Goal: Transaction & Acquisition: Purchase product/service

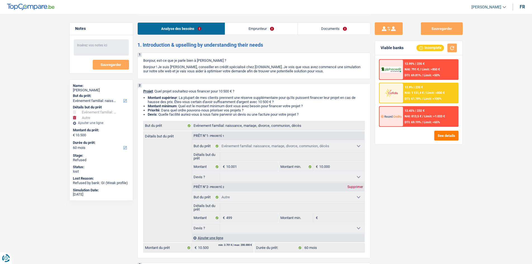
select select "familyEvent"
select select "other"
select select "60"
select select "familyEvent"
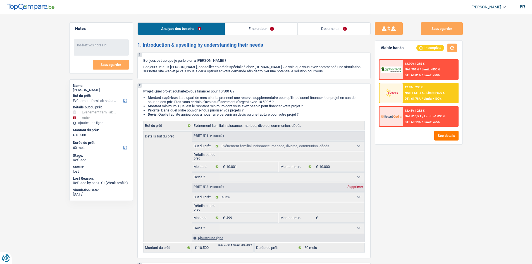
select select "familyEvent"
select select "other"
select select "60"
select select "worker"
select select "familyAllowances"
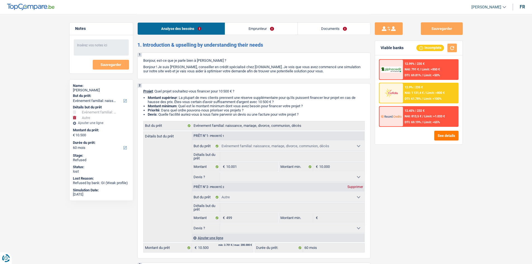
select select "mealVouchers"
select select "netSalary"
select select "rents"
select select "mortgage"
select select "120"
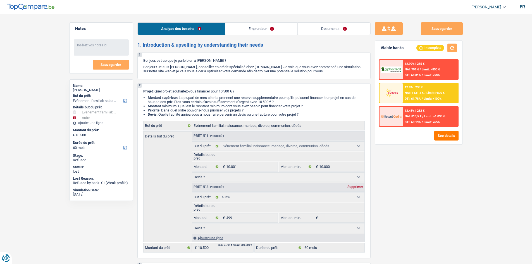
select select "carLoan"
select select "84"
select select "cardOrCredit"
select select "familyEvent"
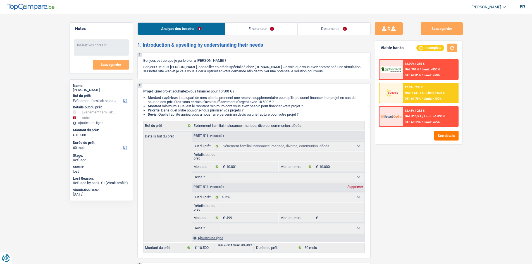
select select "other"
select select "60"
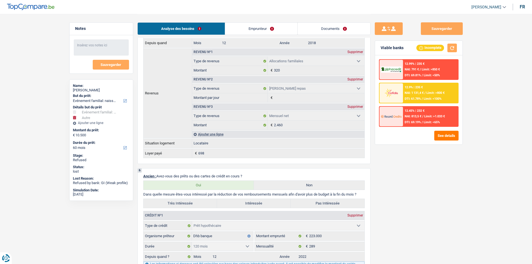
scroll to position [363, 0]
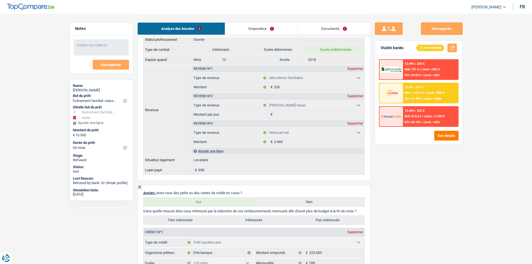
click at [244, 33] on link "Emprunteur" at bounding box center [261, 29] width 72 height 12
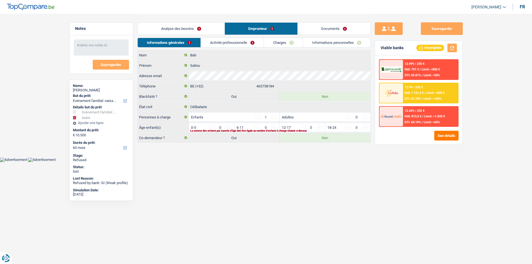
scroll to position [0, 0]
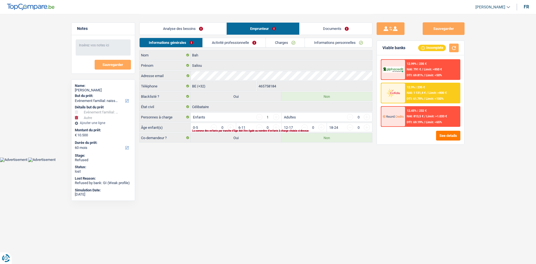
click at [254, 41] on link "Activité professionnelle" at bounding box center [234, 42] width 63 height 9
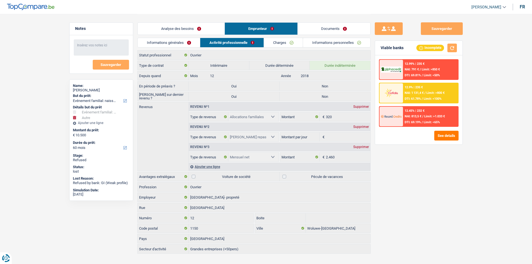
click at [279, 44] on link "Charges" at bounding box center [283, 42] width 39 height 9
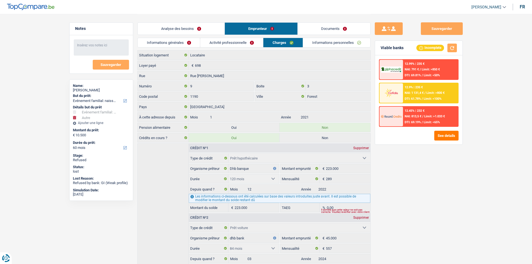
click at [249, 41] on link "Activité professionnelle" at bounding box center [231, 42] width 63 height 9
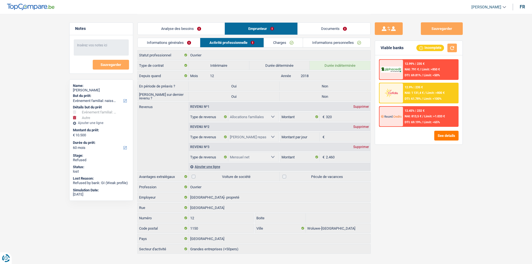
click at [295, 43] on link "Charges" at bounding box center [283, 42] width 39 height 9
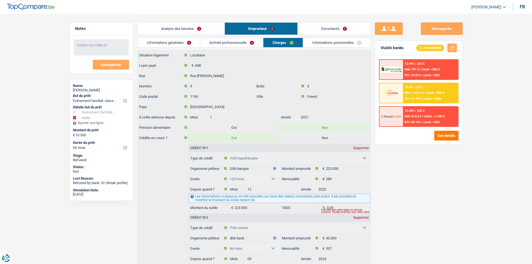
click at [312, 44] on link "Informations personnelles" at bounding box center [336, 42] width 67 height 9
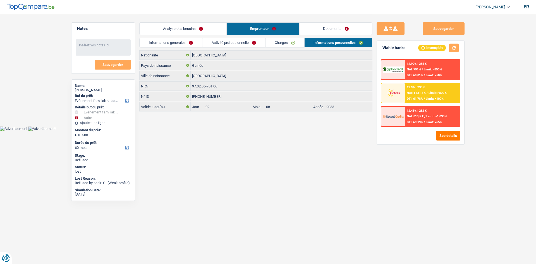
click at [338, 23] on link "Documents" at bounding box center [336, 29] width 73 height 12
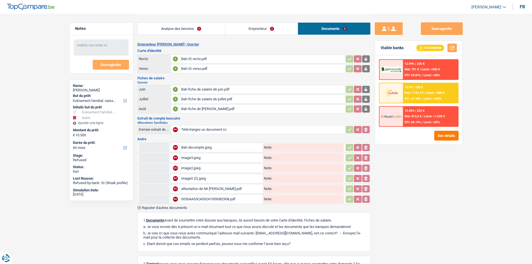
click at [209, 201] on div "0050AA53CA59241009082908.pdf" at bounding box center [221, 199] width 80 height 8
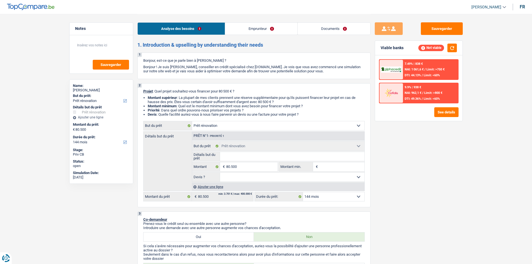
select select "renovation"
select select "144"
select select "renovation"
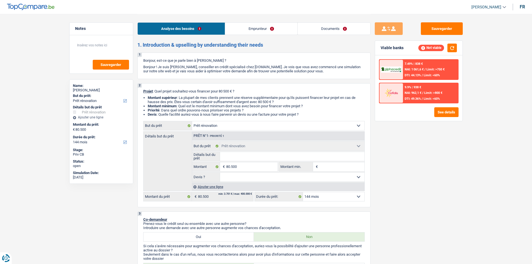
select select "144"
select select "retired"
select select "pension"
select select "ownerWithoutMortgage"
select select "renovation"
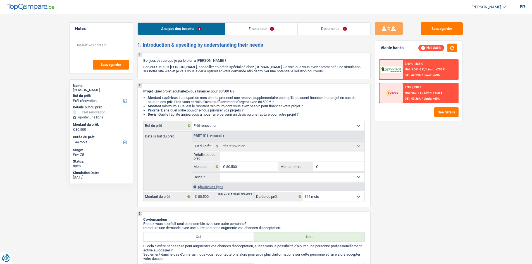
select select "renovation"
select select "144"
click at [270, 29] on link "Emprunteur" at bounding box center [261, 29] width 72 height 12
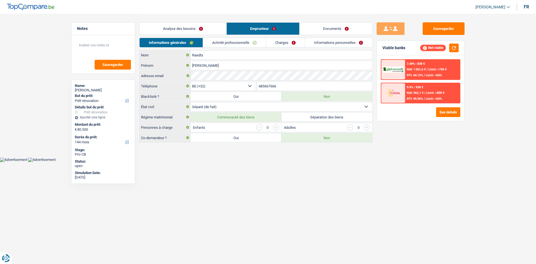
click at [288, 41] on link "Charges" at bounding box center [285, 42] width 39 height 9
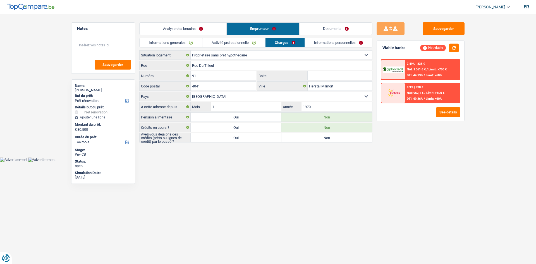
click at [328, 48] on div "Informations générales Activité professionnelle Charges Informations personnell…" at bounding box center [255, 44] width 233 height 13
click at [330, 44] on link "Informations personnelles" at bounding box center [338, 42] width 67 height 9
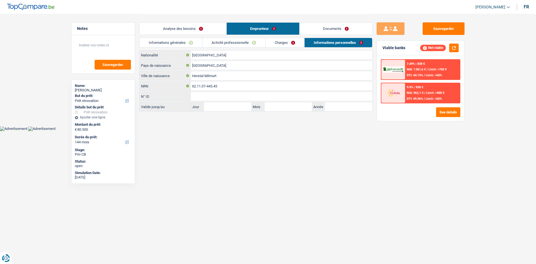
click at [334, 25] on link "Documents" at bounding box center [336, 29] width 73 height 12
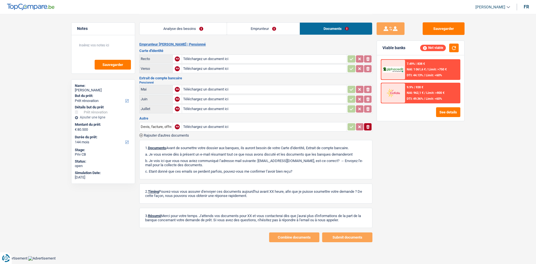
click at [251, 30] on link "Emprunteur" at bounding box center [263, 29] width 73 height 12
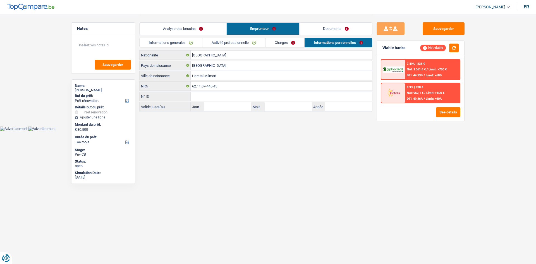
click at [196, 25] on link "Analyse des besoins" at bounding box center [183, 29] width 87 height 12
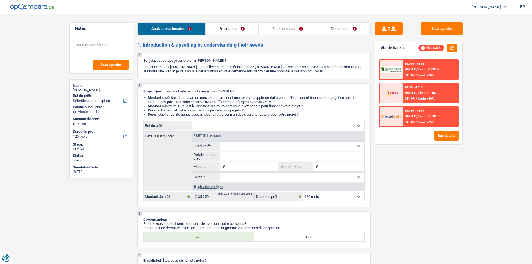
select select "120"
select select "independent"
select select "familyAllowances"
select select "netSalary"
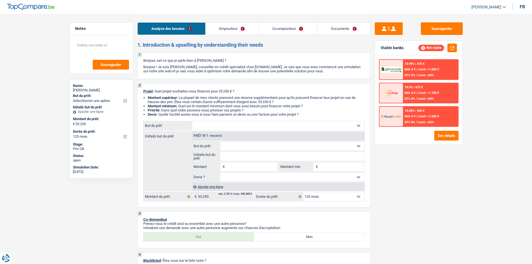
select select "ownerWithMortgage"
select select "mortgage"
select select "120"
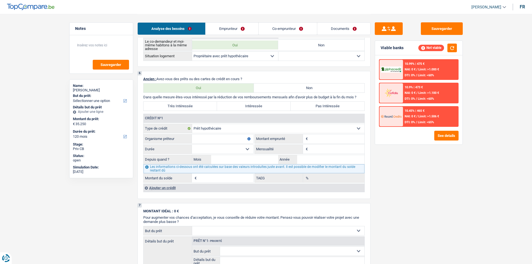
scroll to position [363, 0]
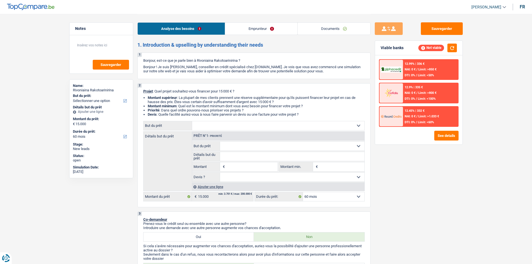
select select "60"
click at [319, 123] on select "Confort maison: meubles, textile, peinture, électroménager, outillage non-profe…" at bounding box center [278, 125] width 172 height 9
select select "household"
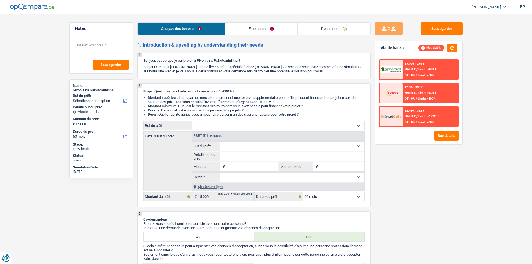
click at [192, 121] on select "Confort maison: meubles, textile, peinture, électroménager, outillage non-profe…" at bounding box center [278, 125] width 172 height 9
select select "household"
type input "15.000"
select select "household"
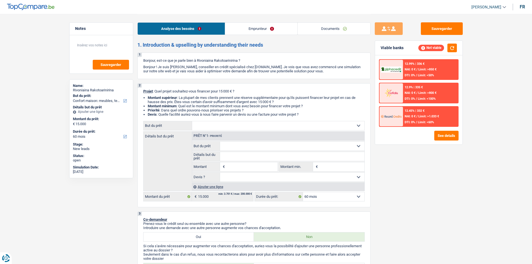
select select "household"
type input "15.000"
select select "household"
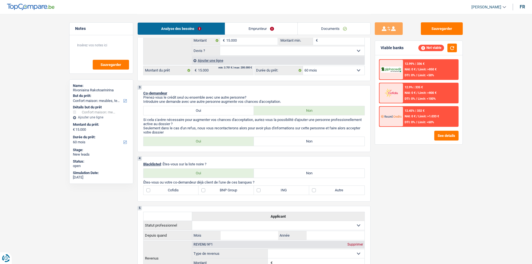
scroll to position [140, 0]
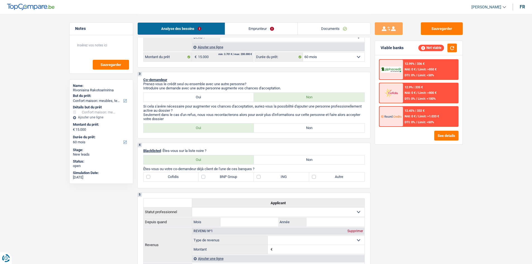
click at [272, 124] on label "Non" at bounding box center [309, 127] width 111 height 9
click at [272, 124] on input "Non" at bounding box center [309, 127] width 111 height 9
radio input "true"
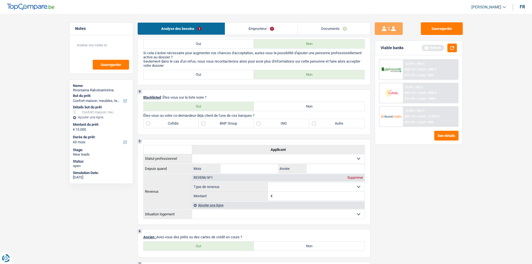
scroll to position [196, 0]
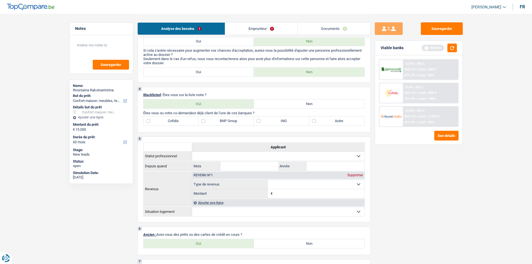
click at [271, 104] on label "Non" at bounding box center [309, 103] width 111 height 9
click at [271, 104] on input "Non" at bounding box center [309, 103] width 111 height 9
radio input "true"
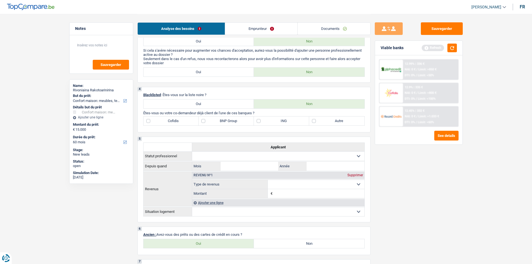
click at [314, 122] on label "Autre" at bounding box center [336, 120] width 55 height 9
click at [314, 122] on input "Autre" at bounding box center [336, 120] width 55 height 9
checkbox input "true"
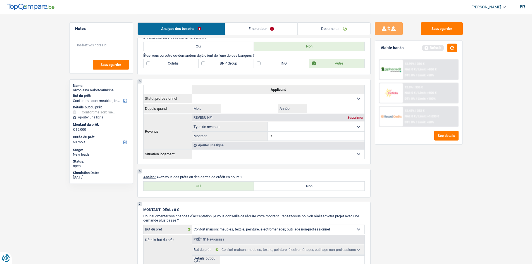
scroll to position [251, 0]
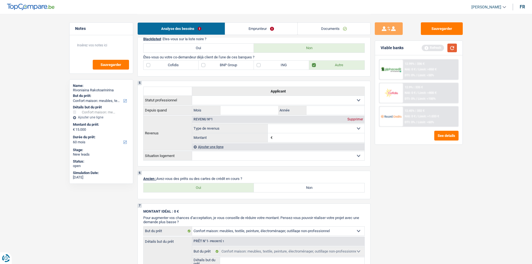
click at [452, 47] on button "button" at bounding box center [452, 48] width 9 height 9
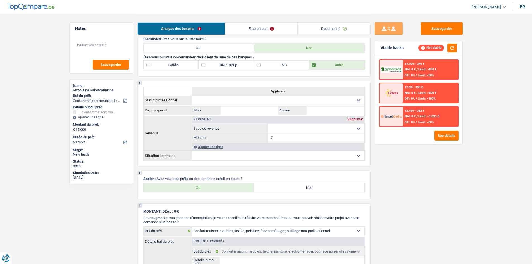
click at [214, 184] on label "Oui" at bounding box center [199, 187] width 111 height 9
click at [214, 184] on input "Oui" at bounding box center [199, 187] width 111 height 9
radio input "true"
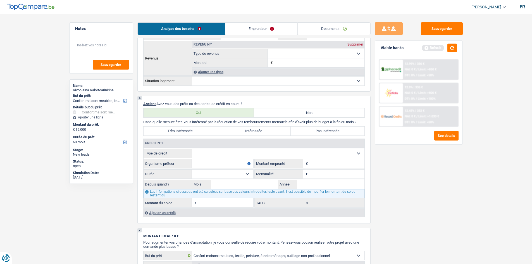
scroll to position [335, 0]
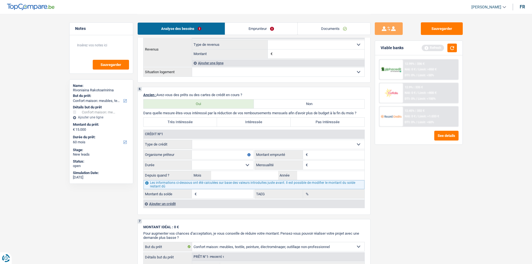
click at [286, 142] on select "Carte ou ouverture de crédit Prêt hypothécaire Vente à tempérament Prêt à tempé…" at bounding box center [278, 144] width 172 height 9
select select "cardOrCredit"
type input "0"
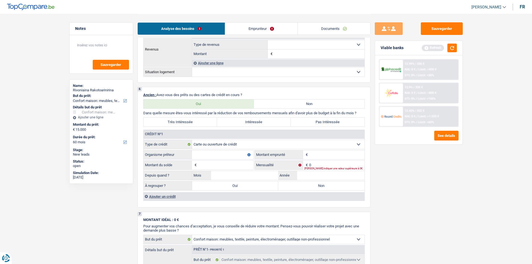
click at [222, 151] on input "Organisme prêteur" at bounding box center [222, 154] width 61 height 9
type input "Belfius"
click at [333, 153] on input "Montant" at bounding box center [336, 154] width 55 height 9
type input "2.500"
click at [218, 165] on input "Montant du solde" at bounding box center [225, 165] width 55 height 9
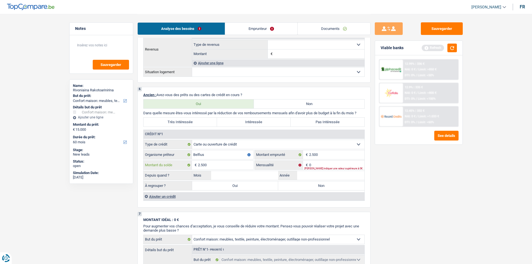
type input "2.500"
click at [175, 197] on div "Ajouter un crédit" at bounding box center [253, 196] width 221 height 8
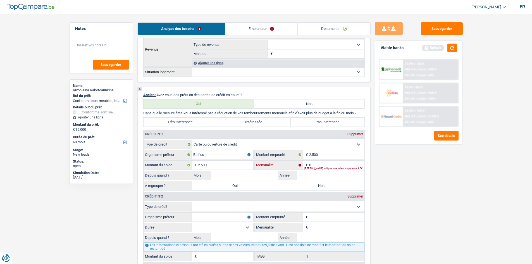
click at [322, 165] on input "0" at bounding box center [336, 165] width 55 height 9
click at [308, 205] on select "Carte ou ouverture de crédit Prêt hypothécaire Vente à tempérament Prêt à tempé…" at bounding box center [278, 206] width 172 height 9
select select "personalLoan"
type input "0"
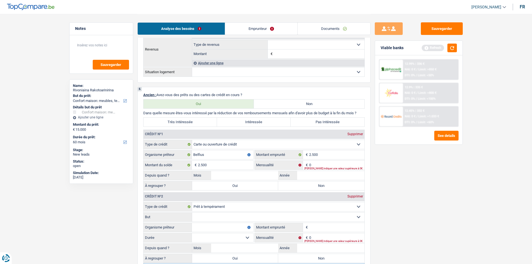
click at [235, 215] on select "Confort maison: meubles, textile, peinture, électroménager, outillage non-profe…" at bounding box center [278, 217] width 172 height 9
click at [433, 234] on div "Sauvegarder Viable banks Refresh 12.99% | 336 € NAI: 0 € / Limit: >850 € DTI: 0…" at bounding box center [419, 138] width 96 height 233
drag, startPoint x: 344, startPoint y: 206, endPoint x: 337, endPoint y: 206, distance: 7.0
click at [344, 206] on select "Carte ou ouverture de crédit Prêt hypothécaire Vente à tempérament Prêt à tempé…" at bounding box center [278, 206] width 172 height 9
select select "carLoan"
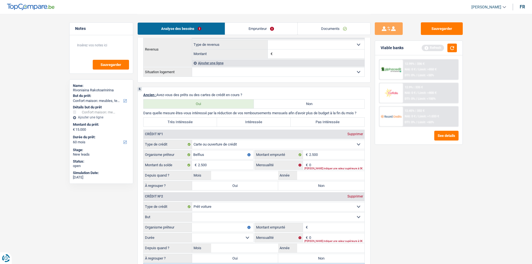
click at [192, 202] on select "Carte ou ouverture de crédit Prêt hypothécaire Vente à tempérament Prêt à tempé…" at bounding box center [278, 206] width 172 height 9
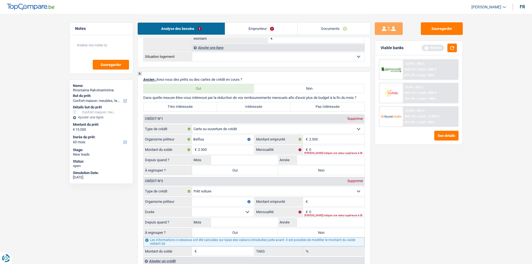
scroll to position [363, 0]
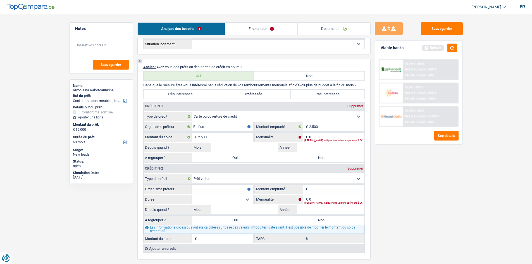
click at [237, 185] on input "Organisme prêteur" at bounding box center [222, 189] width 61 height 9
type input "Cofidis"
click at [321, 139] on div "Veuillez indiquer une valeur supérieure à 0€" at bounding box center [334, 140] width 60 height 2
click at [320, 136] on input "0" at bounding box center [336, 137] width 55 height 9
type input "200"
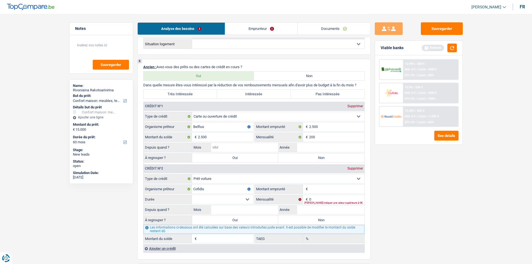
click at [245, 149] on input "Mois" at bounding box center [244, 147] width 67 height 9
click at [234, 158] on label "Oui" at bounding box center [235, 157] width 86 height 9
click at [234, 158] on input "Oui" at bounding box center [235, 157] width 86 height 9
radio input "true"
type input "17.500"
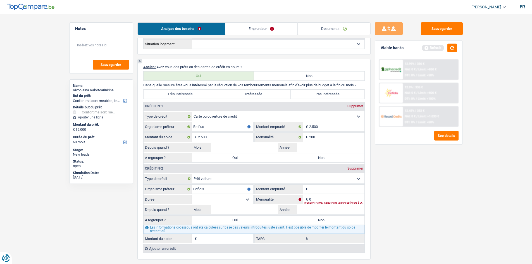
type input "2.500"
select select "refinancing"
select select "84"
select select "refinancing"
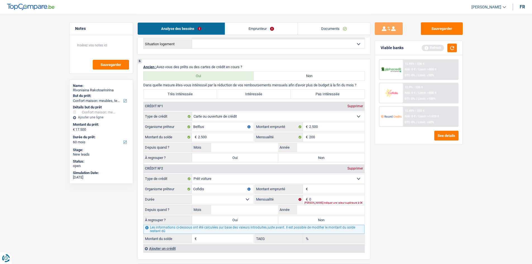
select select "refinancing"
select select "84"
select select "refinancing"
select select "84"
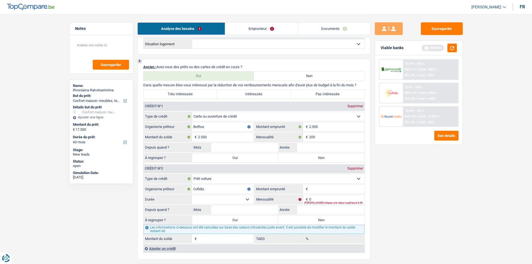
select select "refinancing"
select select "household"
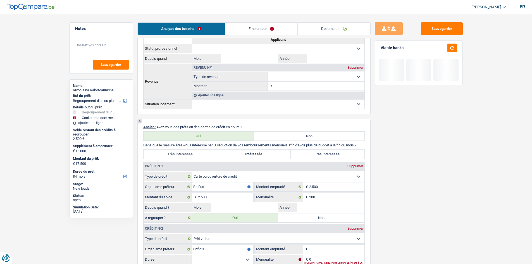
click at [238, 159] on div "6 Ancien : Avez-vous des prêts ou des cartes de crédit en cours ? Oui Non Dans …" at bounding box center [253, 219] width 233 height 201
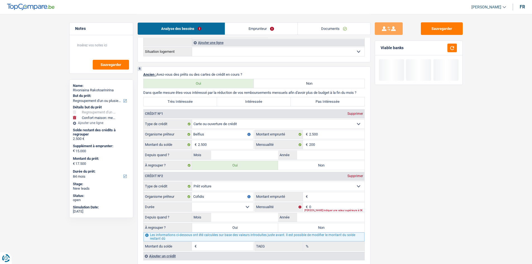
scroll to position [419, 0]
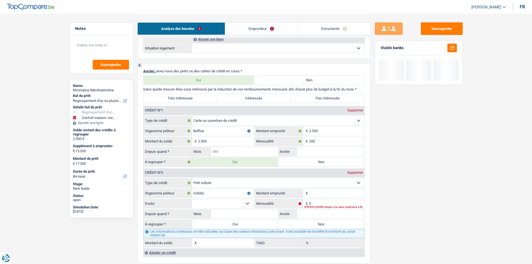
click at [234, 148] on input "Mois" at bounding box center [244, 151] width 67 height 9
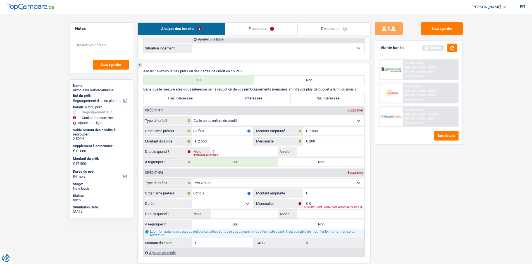
type input "08"
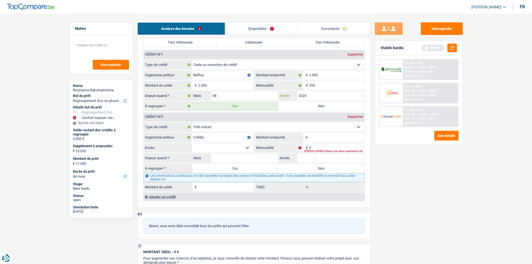
type input "2024"
click at [323, 136] on input "Montant" at bounding box center [336, 137] width 55 height 9
type input "8.000"
click at [232, 146] on select "12 mois 18 mois 24 mois 30 mois 36 mois 42 mois 48 mois Sélectionner une option" at bounding box center [222, 147] width 61 height 9
click at [333, 148] on input "0" at bounding box center [336, 147] width 55 height 9
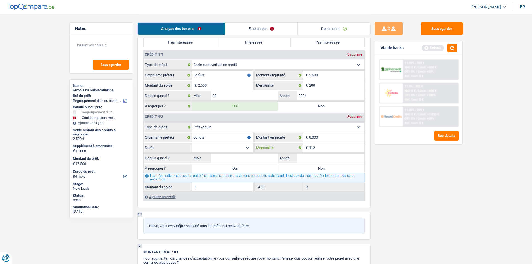
type input "112"
click at [230, 148] on select "12 mois 18 mois 24 mois 30 mois 36 mois 42 mois 48 mois Sélectionner une option" at bounding box center [222, 147] width 61 height 9
click at [275, 159] on input "Mois" at bounding box center [244, 158] width 67 height 9
click at [231, 147] on select "12 mois 18 mois 24 mois 30 mois 36 mois 42 mois 48 mois Sélectionner une option" at bounding box center [222, 147] width 61 height 9
select select "48"
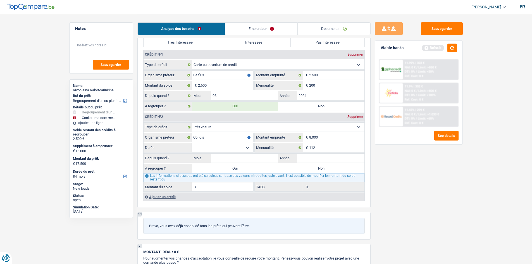
click at [192, 143] on select "12 mois 18 mois 24 mois 30 mois 36 mois 42 mois 48 mois Sélectionner une option" at bounding box center [222, 147] width 61 height 9
click at [224, 159] on input "Mois" at bounding box center [244, 158] width 67 height 9
click at [228, 172] on label "Oui" at bounding box center [235, 168] width 86 height 9
click at [228, 172] on input "Oui" at bounding box center [235, 168] width 86 height 9
radio input "true"
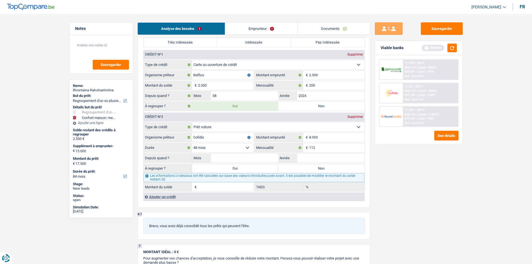
type input "0"
type input "15.000"
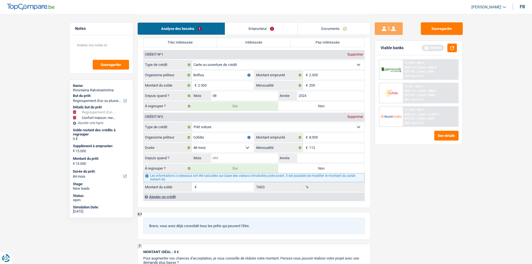
click at [233, 157] on input "Mois" at bounding box center [244, 158] width 67 height 9
type input "04"
type input "2025"
click at [240, 182] on input "Montant du solde" at bounding box center [225, 186] width 55 height 9
type input "9.368"
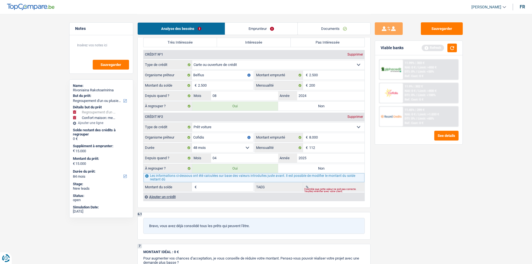
type input "9.368"
type input "6.868"
type input "0,00"
type input "24.368"
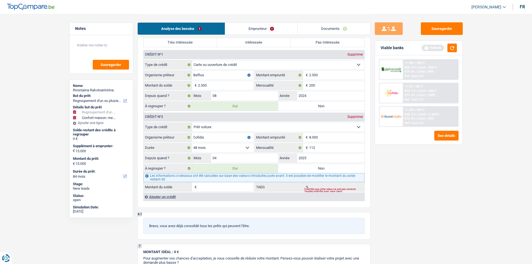
type input "24.368"
select select "120"
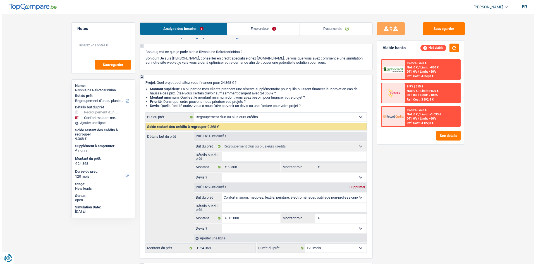
scroll to position [0, 0]
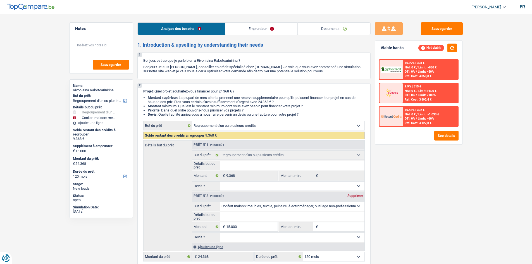
click at [268, 31] on link "Emprunteur" at bounding box center [261, 29] width 72 height 12
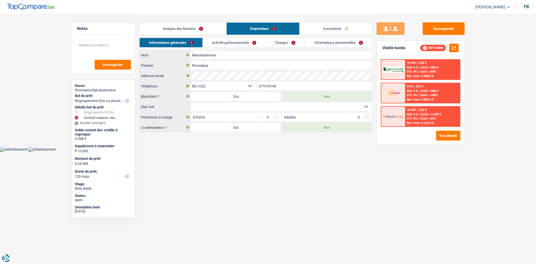
click at [255, 106] on select "Célibataire Marié(e) Cohabitant(e) légal(e) Divorcé(e) Veuf(ve) Séparé (de fait…" at bounding box center [282, 106] width 182 height 9
select select "separated"
click at [191, 102] on select "Célibataire Marié(e) Cohabitant(e) légal(e) Divorcé(e) Veuf(ve) Séparé (de fait…" at bounding box center [282, 106] width 182 height 9
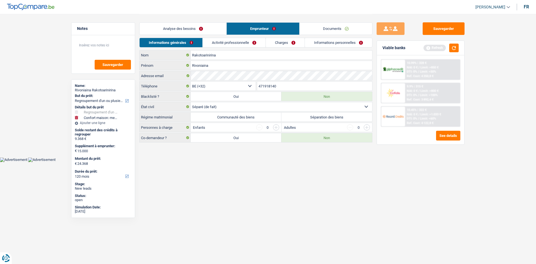
click at [308, 116] on label "Séparation des biens" at bounding box center [327, 117] width 91 height 9
click at [308, 116] on input "Séparation des biens" at bounding box center [327, 117] width 91 height 9
radio input "true"
click at [228, 40] on link "Activité professionnelle" at bounding box center [234, 42] width 63 height 9
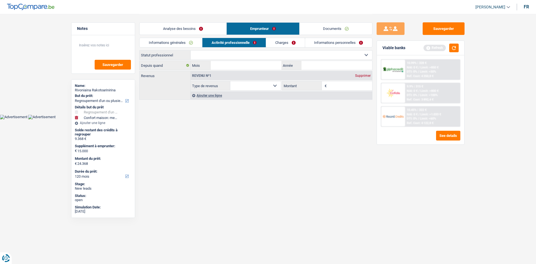
click at [225, 55] on select "Ouvrier Employé privé Employé public Invalide Indépendant Pensionné Chômeur Mut…" at bounding box center [282, 55] width 182 height 9
select select "worker"
click at [191, 51] on select "Ouvrier Employé privé Employé public Invalide Indépendant Pensionné Chômeur Mut…" at bounding box center [282, 55] width 182 height 9
select select "netSalary"
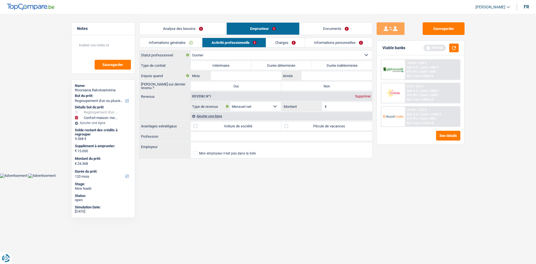
click at [321, 65] on label "Durée indéterminée" at bounding box center [342, 65] width 61 height 9
click at [321, 65] on input "Durée indéterminée" at bounding box center [342, 65] width 61 height 9
radio input "true"
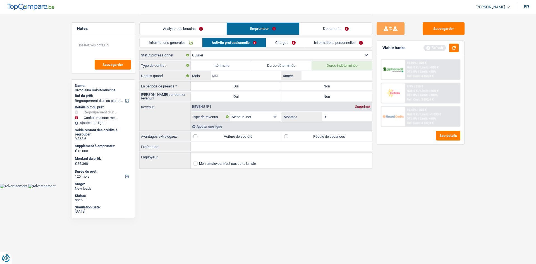
click at [265, 73] on input "Mois" at bounding box center [246, 75] width 71 height 9
click at [249, 75] on input "Mois" at bounding box center [246, 75] width 71 height 9
click at [305, 86] on label "Non" at bounding box center [327, 86] width 91 height 9
click at [305, 86] on input "Non" at bounding box center [327, 86] width 91 height 9
radio input "true"
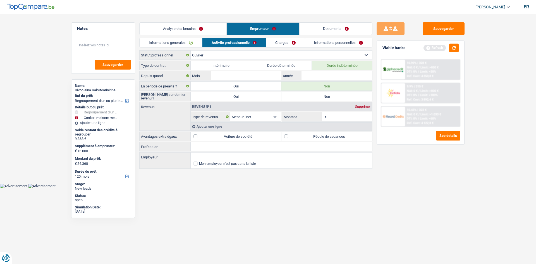
click at [305, 96] on label "Non" at bounding box center [327, 96] width 91 height 9
click at [305, 96] on input "Non" at bounding box center [327, 96] width 91 height 9
radio input "true"
click at [259, 76] on input "Mois" at bounding box center [246, 75] width 71 height 9
type input "06"
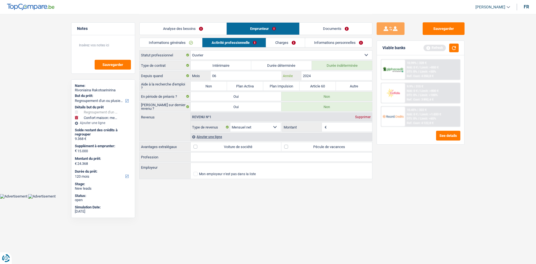
type input "2024"
click at [336, 125] on input "Montant" at bounding box center [350, 127] width 44 height 9
click at [284, 46] on link "Charges" at bounding box center [285, 42] width 39 height 9
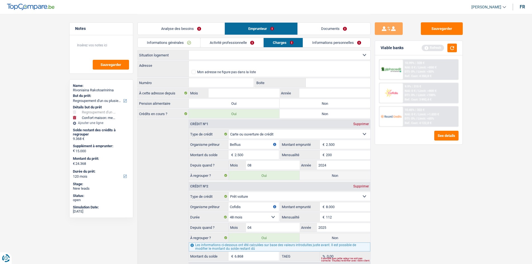
click at [242, 41] on link "Activité professionnelle" at bounding box center [232, 42] width 63 height 9
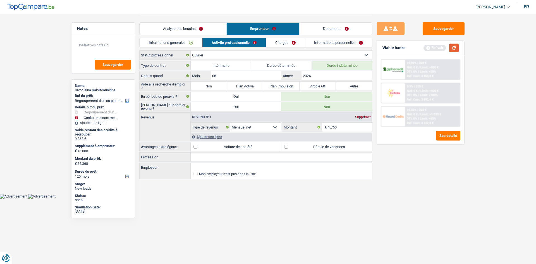
click at [453, 47] on button "button" at bounding box center [453, 48] width 9 height 9
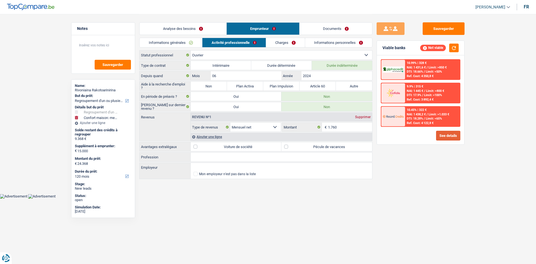
click at [446, 135] on button "See details" at bounding box center [448, 136] width 24 height 10
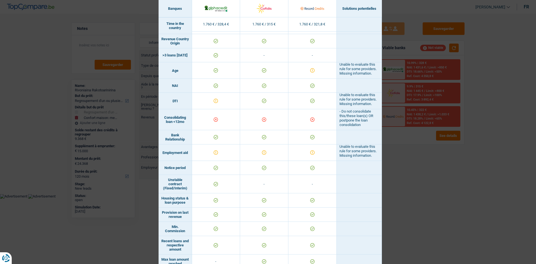
scroll to position [168, 0]
click at [413, 179] on div "Banks conditions × Banques Solutions potentielles Revenus / Charges 1.760 € / 3…" at bounding box center [268, 132] width 536 height 264
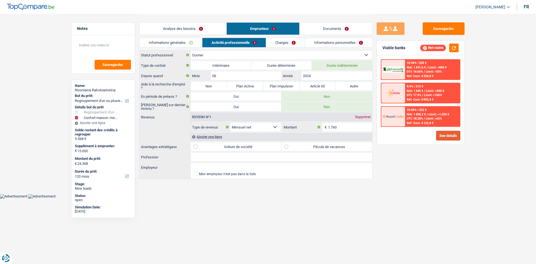
click at [443, 136] on button "See details" at bounding box center [448, 136] width 24 height 10
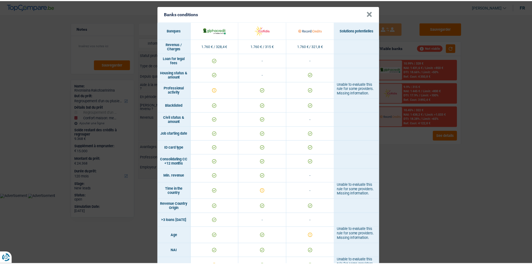
scroll to position [0, 0]
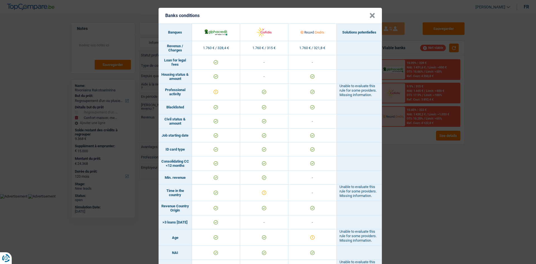
click at [406, 201] on div "Banks conditions × Banques Solutions potentielles Revenus / Charges 1.760 € / 3…" at bounding box center [268, 132] width 536 height 264
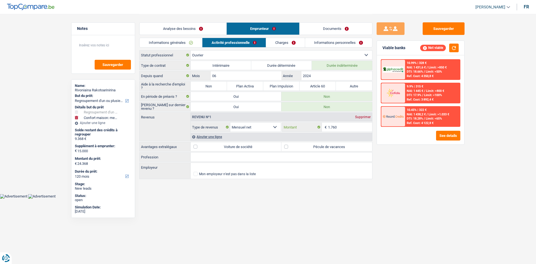
click at [340, 127] on input "1.760" at bounding box center [350, 127] width 44 height 9
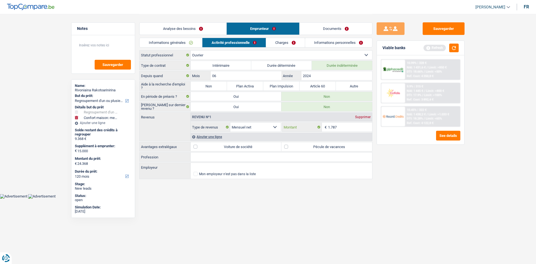
type input "1.787"
click at [195, 147] on label "Voiture de société" at bounding box center [236, 146] width 91 height 9
click at [195, 147] on input "Voiture de société" at bounding box center [236, 146] width 91 height 9
click at [195, 147] on label "Voiture de société" at bounding box center [236, 146] width 91 height 9
click at [195, 147] on input "Voiture de société" at bounding box center [236, 146] width 91 height 9
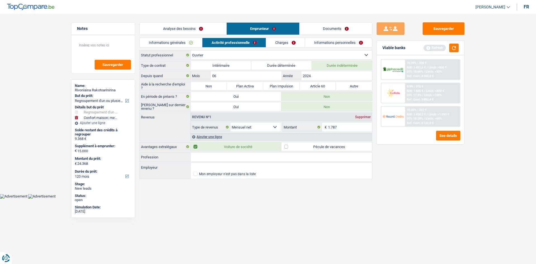
checkbox input "false"
click at [287, 148] on label "Pécule de vacances" at bounding box center [327, 146] width 91 height 9
click at [287, 148] on input "Pécule de vacances" at bounding box center [327, 146] width 91 height 9
checkbox input "true"
click at [204, 155] on input "Profession" at bounding box center [282, 157] width 182 height 9
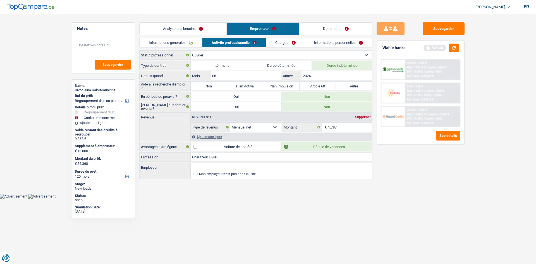
type input "Chauffeur Livreur"
click at [289, 43] on link "Charges" at bounding box center [285, 42] width 39 height 9
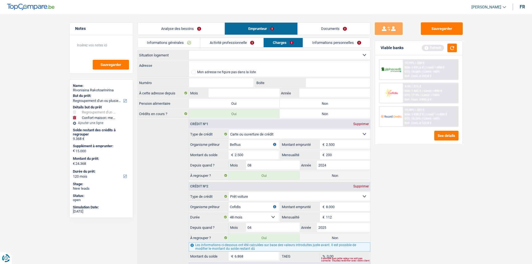
click at [273, 57] on select "Locataire Propriétaire avec prêt hypothécaire Propriétaire sans prêt hypothécai…" at bounding box center [280, 55] width 182 height 9
select select "rents"
click at [189, 51] on select "Locataire Propriétaire avec prêt hypothécaire Propriétaire sans prêt hypothécai…" at bounding box center [280, 55] width 182 height 9
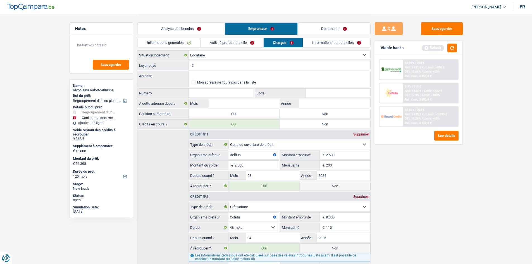
click at [215, 66] on input "Loyer payé" at bounding box center [282, 65] width 175 height 9
type input "550"
click at [205, 75] on input "Adresse" at bounding box center [280, 75] width 182 height 9
click at [220, 93] on input "Numéro" at bounding box center [221, 93] width 65 height 9
type input "31"
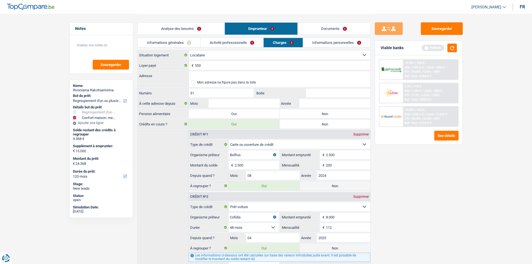
drag, startPoint x: 207, startPoint y: 70, endPoint x: 205, endPoint y: 75, distance: 5.0
click at [206, 72] on div "Locataire Propriétaire avec prêt hypothécaire Propriétaire sans prêt hypothécai…" at bounding box center [253, 165] width 233 height 230
click at [205, 75] on input "Adresse" at bounding box center [280, 75] width 182 height 9
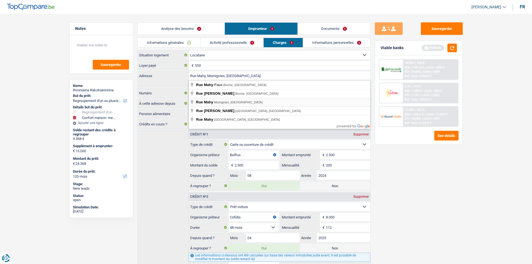
type input "Rue Mahy, 6590, Momignies, BE"
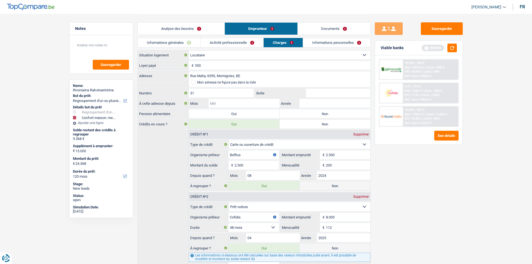
click at [238, 103] on input "Mois" at bounding box center [244, 103] width 71 height 9
type input "04"
type input "2025"
click at [303, 113] on label "Non" at bounding box center [325, 113] width 91 height 9
click at [303, 113] on input "Non" at bounding box center [325, 113] width 91 height 9
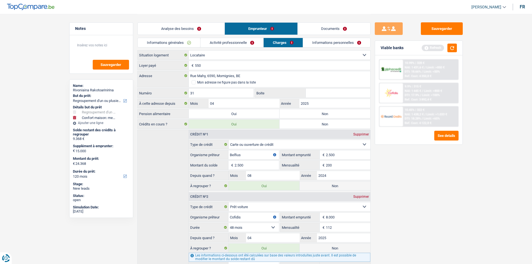
radio input "true"
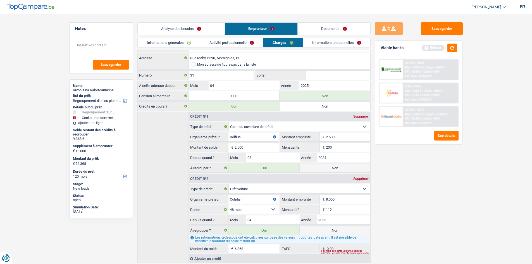
scroll to position [36, 0]
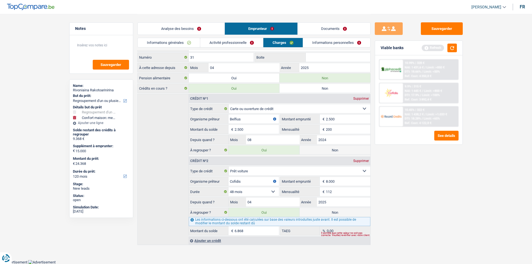
click at [245, 44] on link "Activité professionnelle" at bounding box center [231, 42] width 63 height 9
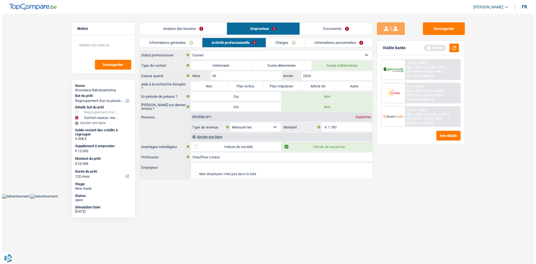
scroll to position [0, 0]
click at [291, 41] on link "Charges" at bounding box center [285, 42] width 39 height 9
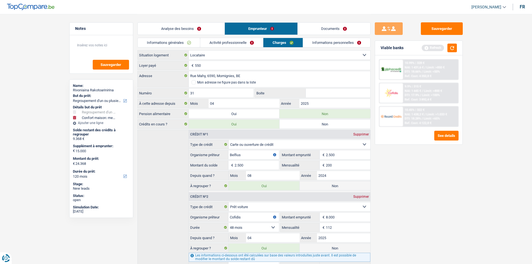
click at [245, 110] on label "Oui" at bounding box center [234, 113] width 91 height 9
click at [245, 110] on input "Oui" at bounding box center [234, 113] width 91 height 9
radio input "true"
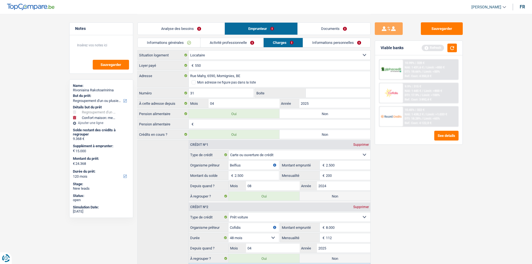
click at [252, 122] on input "Pension alimentaire" at bounding box center [282, 124] width 175 height 9
type input "200"
drag, startPoint x: 241, startPoint y: 122, endPoint x: 185, endPoint y: 121, distance: 55.1
click at [185, 121] on div "200 € Pension alimentaire" at bounding box center [254, 124] width 233 height 9
click at [297, 114] on label "Non" at bounding box center [325, 113] width 91 height 9
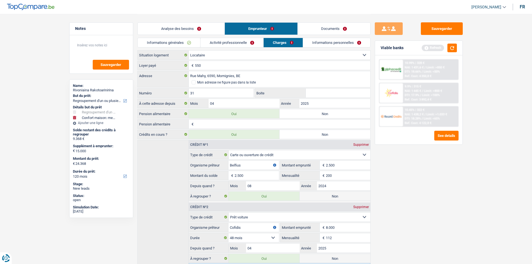
click at [297, 114] on input "Non" at bounding box center [325, 113] width 91 height 9
radio input "true"
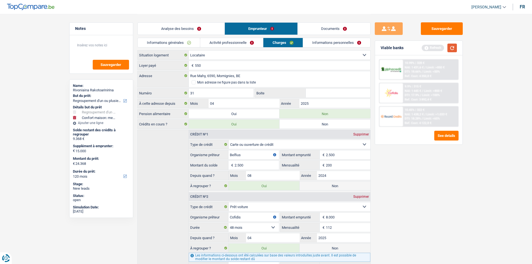
click at [452, 49] on button "button" at bounding box center [452, 48] width 9 height 9
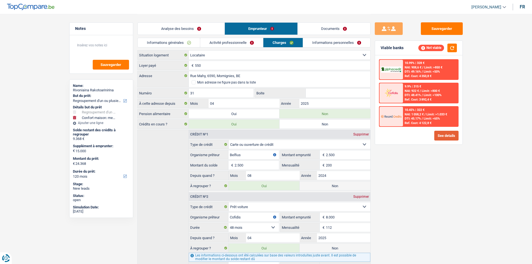
click at [443, 137] on button "See details" at bounding box center [446, 136] width 24 height 10
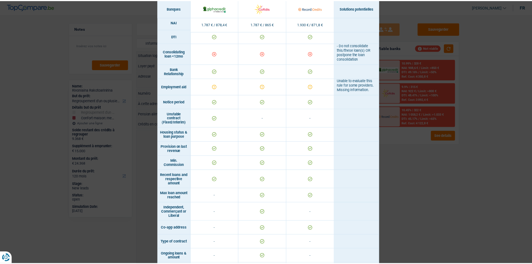
scroll to position [291, 0]
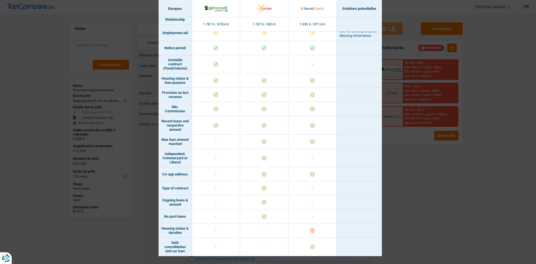
click at [392, 188] on div "Banks conditions × Banques Solutions potentielles Revenus / Charges 1.787 € / 8…" at bounding box center [268, 132] width 536 height 264
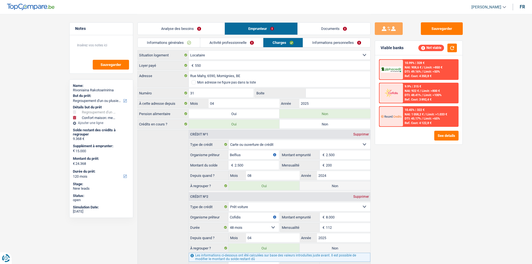
click at [252, 113] on label "Oui" at bounding box center [234, 113] width 91 height 9
click at [252, 113] on input "Oui" at bounding box center [234, 113] width 91 height 9
radio input "true"
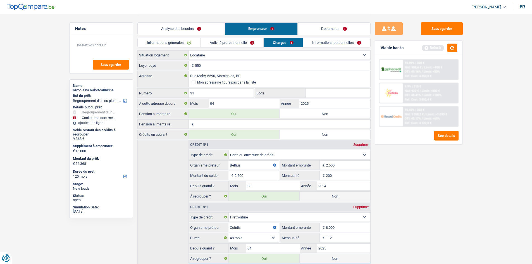
click at [255, 124] on input "Pension alimentaire" at bounding box center [282, 124] width 175 height 9
type input "200"
click at [249, 39] on link "Activité professionnelle" at bounding box center [231, 42] width 63 height 9
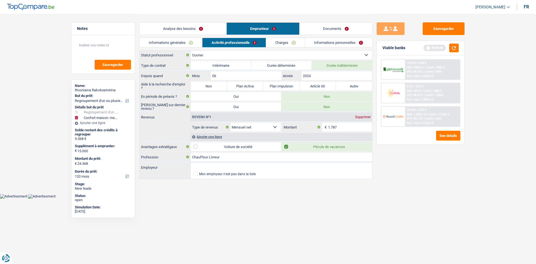
click at [325, 44] on link "Informations personnelles" at bounding box center [338, 42] width 67 height 9
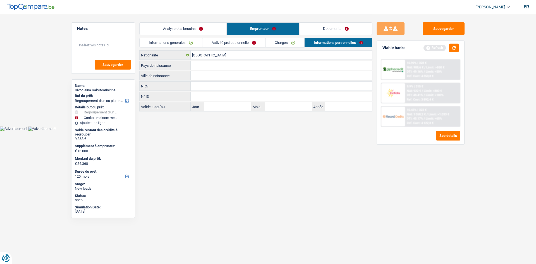
click at [250, 44] on link "Activité professionnelle" at bounding box center [234, 42] width 63 height 9
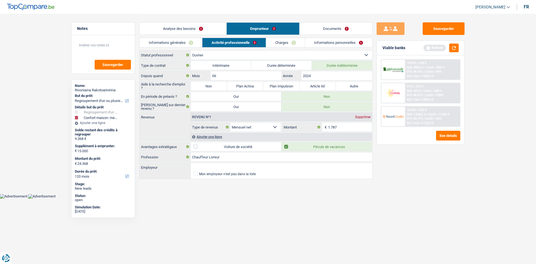
click at [218, 136] on div "Ajouter une ligne" at bounding box center [282, 137] width 182 height 8
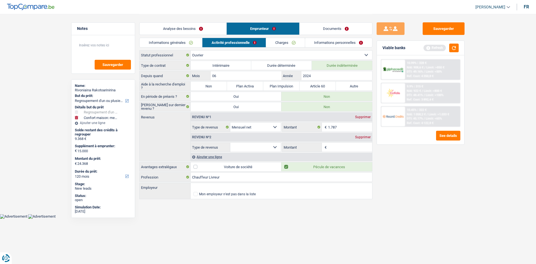
click at [361, 138] on div "Supprimer" at bounding box center [363, 136] width 18 height 3
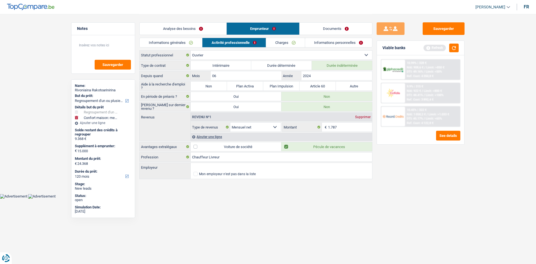
click at [319, 43] on link "Informations personnelles" at bounding box center [338, 42] width 67 height 9
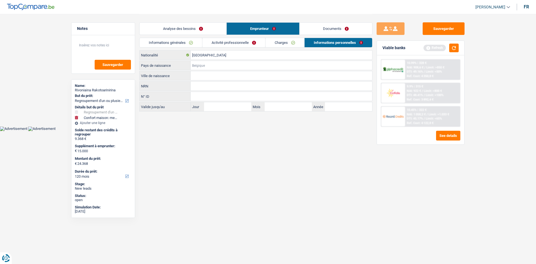
click at [222, 67] on input "Pays de naissance" at bounding box center [282, 65] width 182 height 9
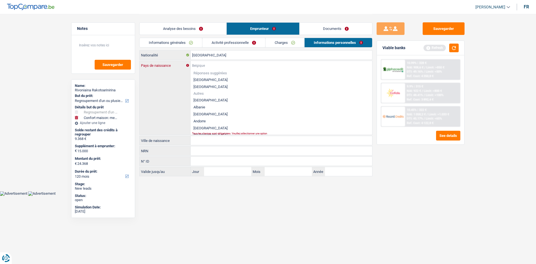
type input "M"
type input "a"
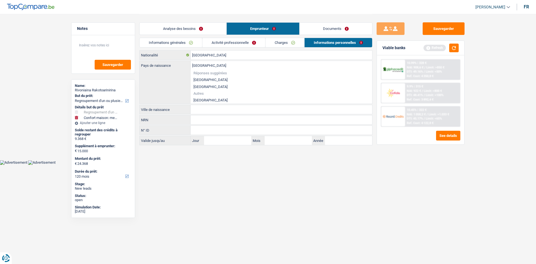
type input "Madagascar"
click at [207, 100] on li "Madagascar" at bounding box center [282, 100] width 182 height 7
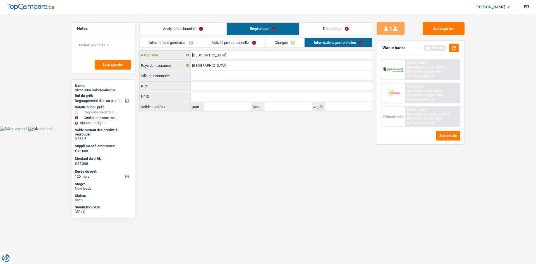
click at [210, 53] on input "[GEOGRAPHIC_DATA]" at bounding box center [282, 55] width 182 height 9
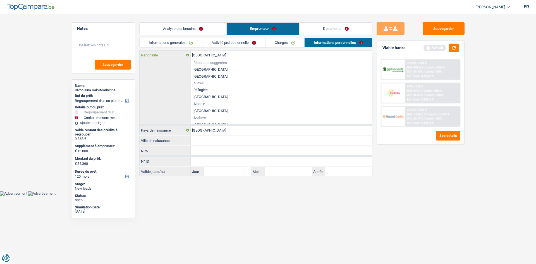
type input "Belgiqu"
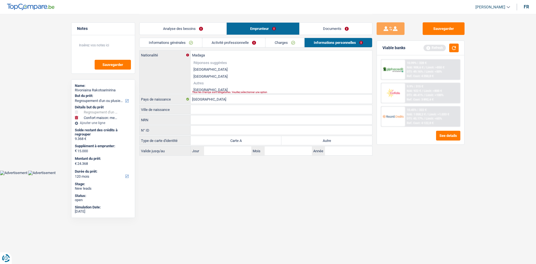
click at [207, 89] on li "Madagascar" at bounding box center [282, 89] width 182 height 7
type input "Madagascar"
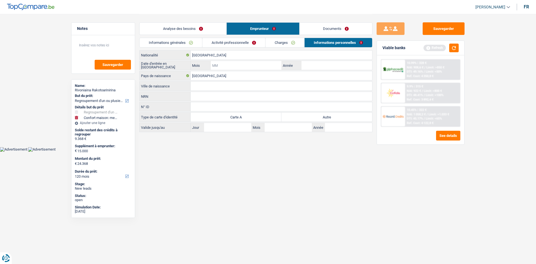
click at [230, 64] on input "Mois" at bounding box center [246, 65] width 71 height 9
click at [232, 63] on input "Mois" at bounding box center [246, 65] width 71 height 9
click at [304, 117] on label "Autre" at bounding box center [327, 117] width 91 height 9
click at [304, 117] on input "Autre" at bounding box center [327, 117] width 91 height 9
radio input "true"
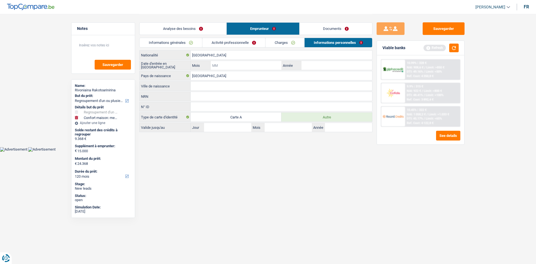
click at [242, 65] on input "Mois" at bounding box center [246, 65] width 71 height 9
type input "03"
type input "2022"
click at [200, 87] on input "Ville de naissance" at bounding box center [282, 86] width 182 height 9
type input "Mahitsy"
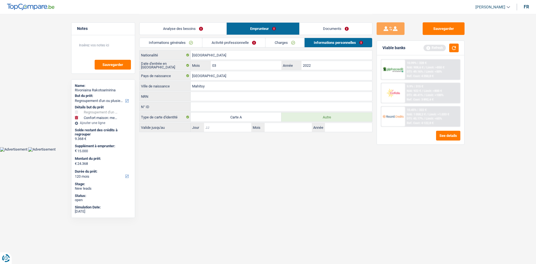
click at [226, 129] on input "Jour" at bounding box center [227, 127] width 47 height 9
click at [268, 141] on main "Notes Sauvegarder Name: Rivoniaina Rakotoarinirina But du prêt: Confort maison:…" at bounding box center [268, 73] width 536 height 147
click at [244, 43] on link "Activité professionnelle" at bounding box center [234, 42] width 63 height 9
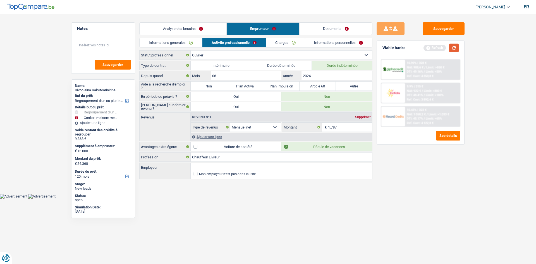
click at [452, 49] on button "button" at bounding box center [453, 48] width 9 height 9
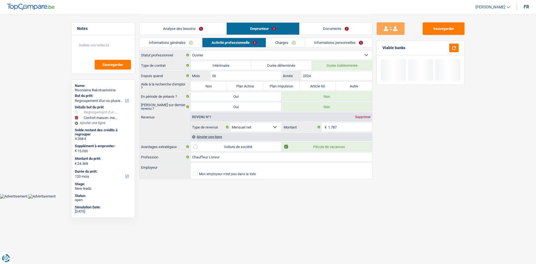
click at [192, 29] on link "Analyse des besoins" at bounding box center [183, 29] width 87 height 12
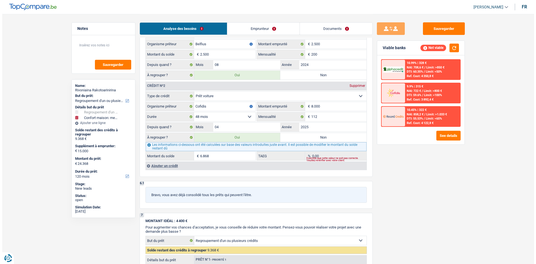
scroll to position [531, 0]
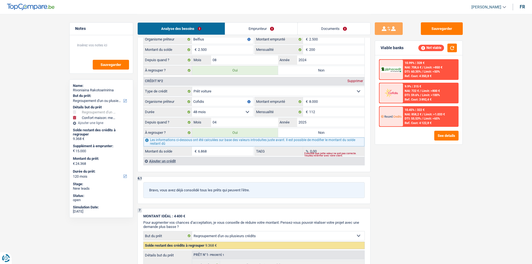
click at [307, 131] on label "Non" at bounding box center [321, 132] width 86 height 9
click at [307, 131] on input "Non" at bounding box center [321, 132] width 86 height 9
radio input "true"
select select "84"
type input "2.500"
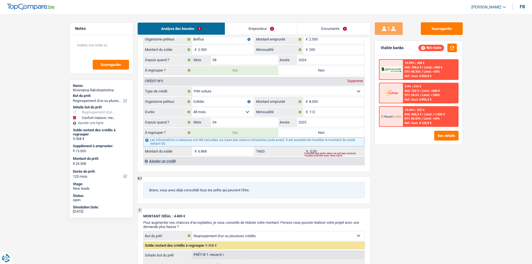
select select "84"
type input "2.500"
select select "84"
radio input "false"
type input "17.500"
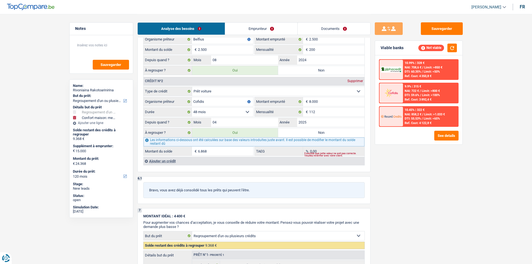
type input "17.500"
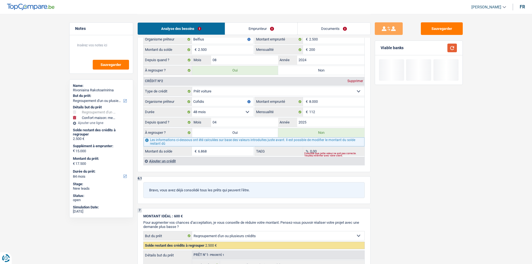
click at [451, 47] on button "button" at bounding box center [452, 48] width 9 height 9
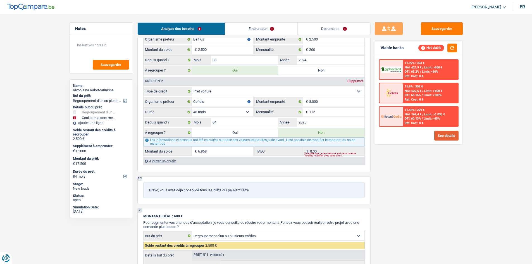
click at [439, 135] on button "See details" at bounding box center [446, 136] width 24 height 10
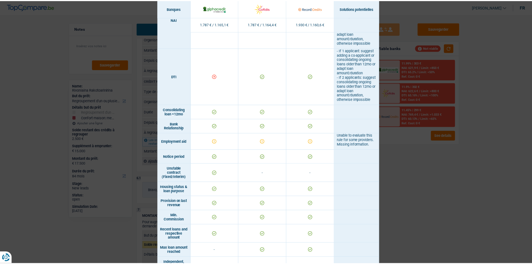
scroll to position [168, 0]
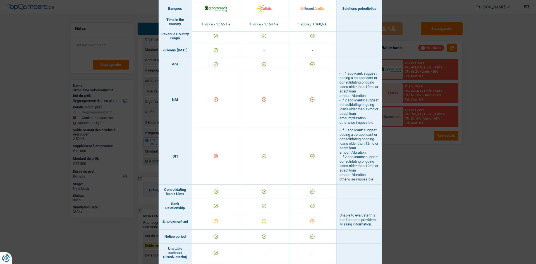
click at [399, 158] on div "Banks conditions × Banques Solutions potentielles Revenus / Charges 1.787 € / 1…" at bounding box center [268, 132] width 536 height 264
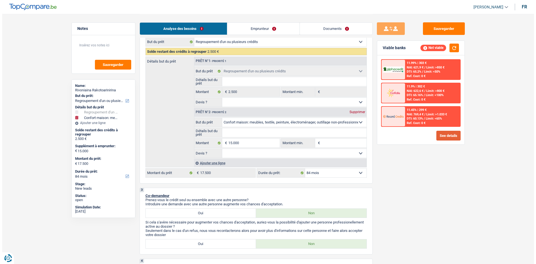
scroll to position [56, 0]
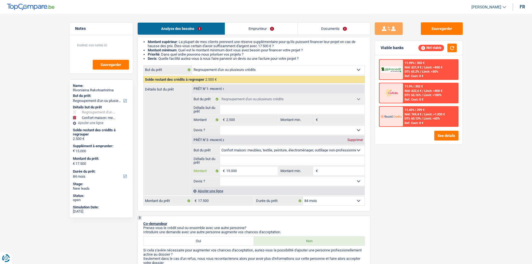
click at [244, 170] on input "15.000" at bounding box center [251, 170] width 51 height 9
type input "1.500"
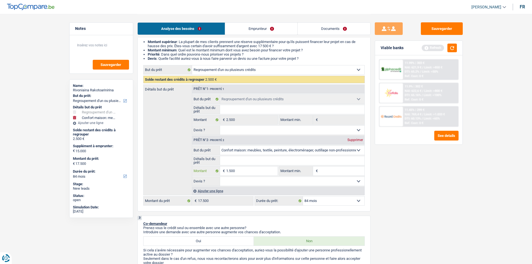
type input "150"
type input "15"
type input "1"
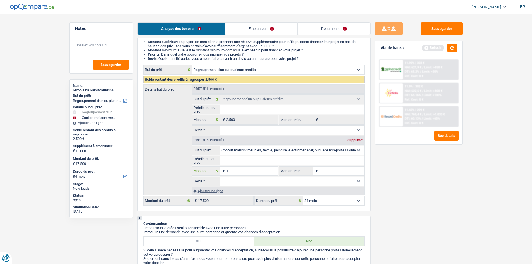
type input "1"
type input "10"
type input "100"
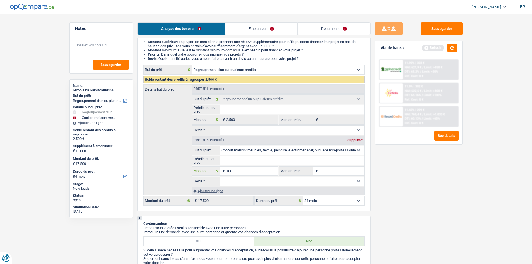
type input "1.000"
type input "10.000"
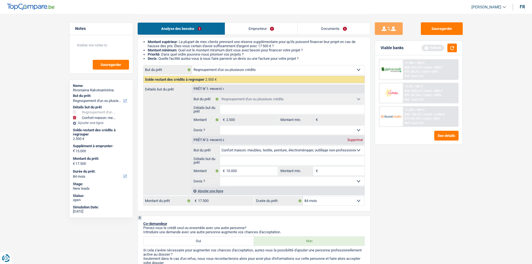
select select "60"
type input "10.000"
type input "12.500"
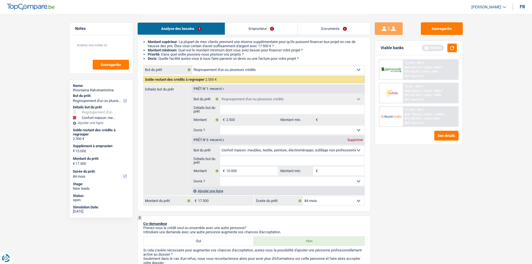
type input "12.500"
click at [332, 171] on input "Montant min." at bounding box center [341, 170] width 45 height 9
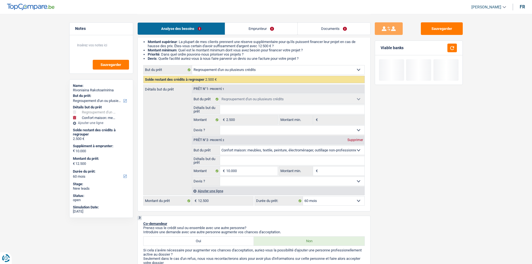
type input "1"
type input "10"
type input "100"
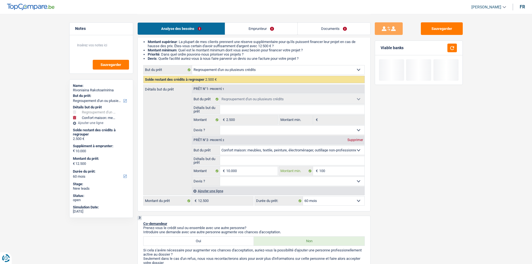
type input "100"
type input "1.000"
type input "10.000"
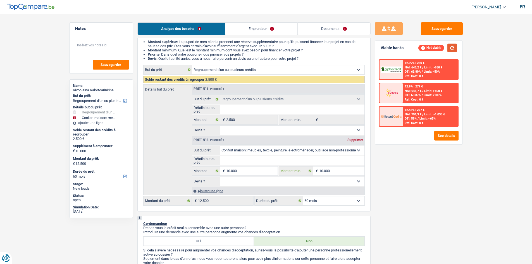
type input "10.000"
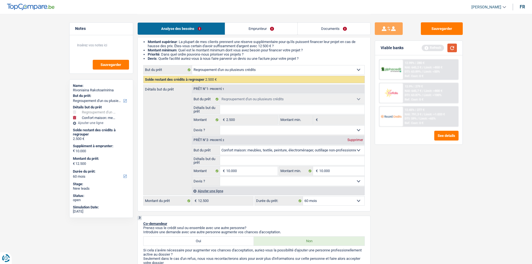
click at [452, 49] on button "button" at bounding box center [452, 48] width 9 height 9
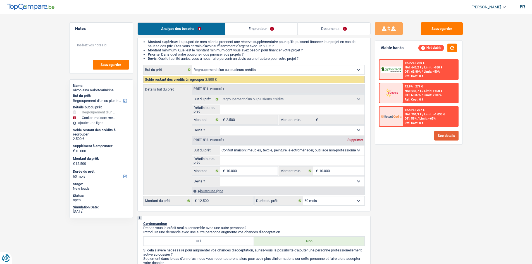
click at [445, 134] on button "See details" at bounding box center [446, 136] width 24 height 10
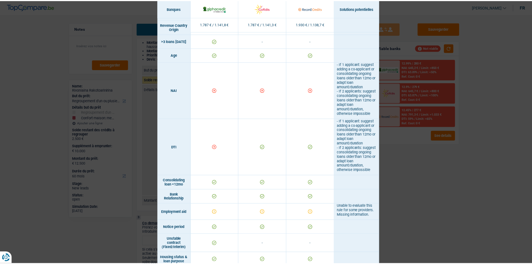
scroll to position [168, 0]
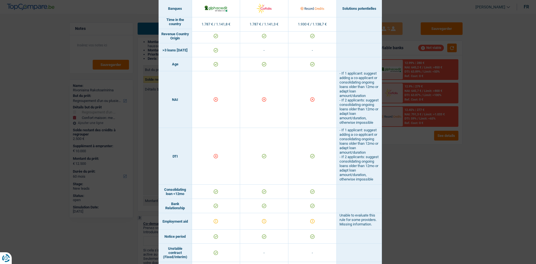
click at [395, 170] on div "Banks conditions × Banques Solutions potentielles Revenus / Charges 1.787 € / 1…" at bounding box center [268, 132] width 536 height 264
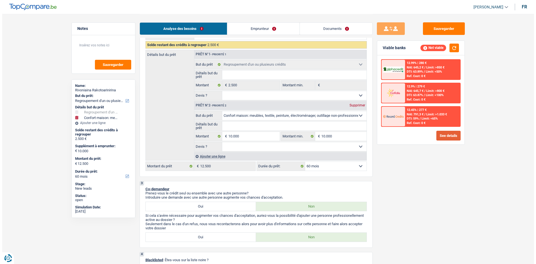
scroll to position [56, 0]
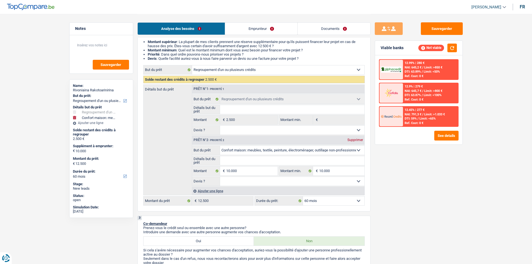
click at [330, 199] on select "12 mois 18 mois 24 mois 30 mois 36 mois 42 mois 48 mois 60 mois Sélectionner un…" at bounding box center [333, 200] width 61 height 9
click at [264, 170] on input "10.000" at bounding box center [251, 170] width 51 height 9
type input "1.000"
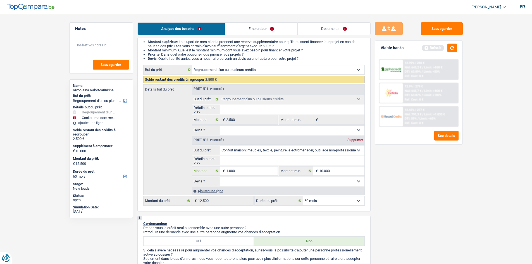
type input "10.001"
click at [340, 172] on input "10.000" at bounding box center [341, 170] width 45 height 9
type input "10.001"
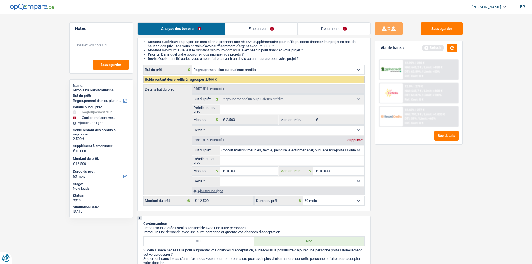
type input "12.501"
type input "1.000"
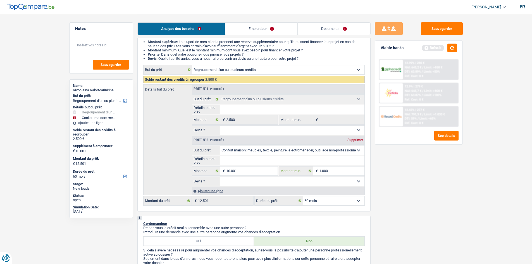
type input "10.001"
click at [456, 134] on button "See details" at bounding box center [446, 136] width 24 height 10
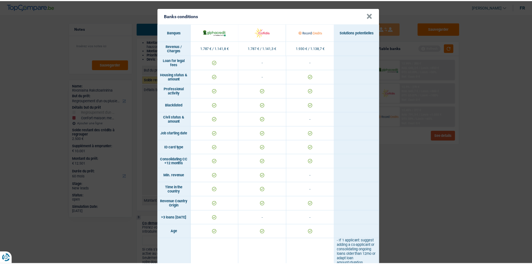
scroll to position [0, 0]
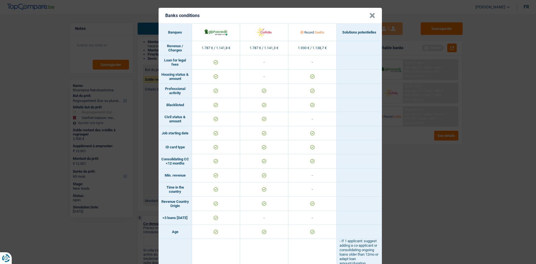
click at [372, 18] on button "×" at bounding box center [373, 16] width 6 height 6
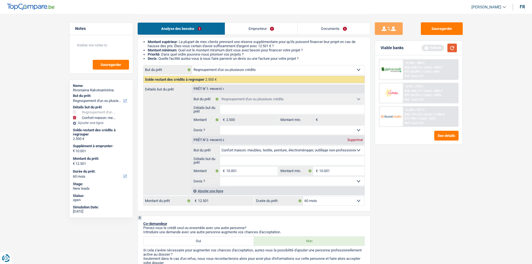
click at [456, 48] on button "button" at bounding box center [452, 48] width 9 height 9
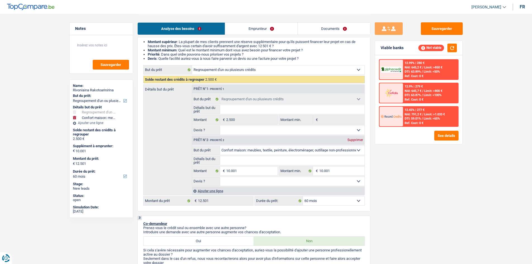
click at [260, 28] on link "Emprunteur" at bounding box center [261, 29] width 72 height 12
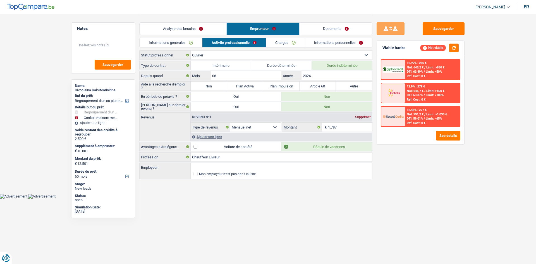
click at [276, 45] on link "Charges" at bounding box center [285, 42] width 39 height 9
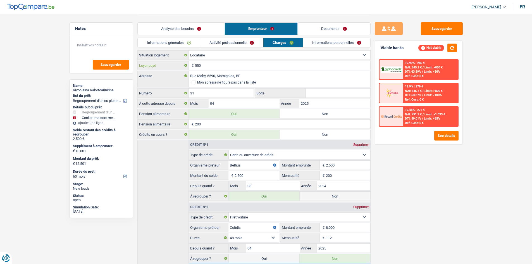
click at [235, 65] on input "550" at bounding box center [282, 65] width 175 height 9
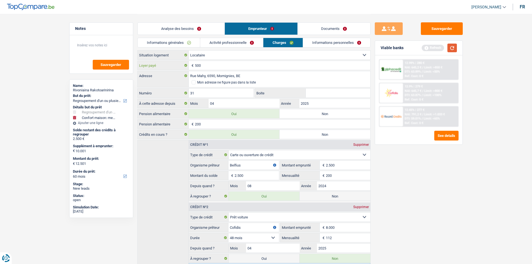
type input "500"
click at [451, 49] on button "button" at bounding box center [452, 48] width 9 height 9
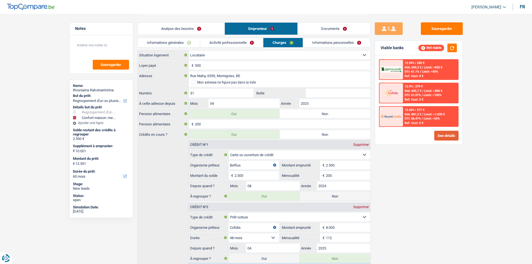
click at [442, 135] on button "See details" at bounding box center [446, 136] width 24 height 10
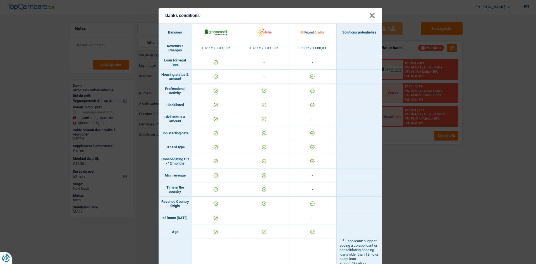
click at [419, 175] on div "Banks conditions × Banques Solutions potentielles Revenus / Charges 1.787 € / 1…" at bounding box center [268, 132] width 536 height 264
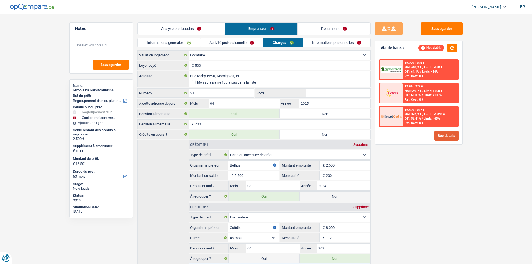
scroll to position [46, 0]
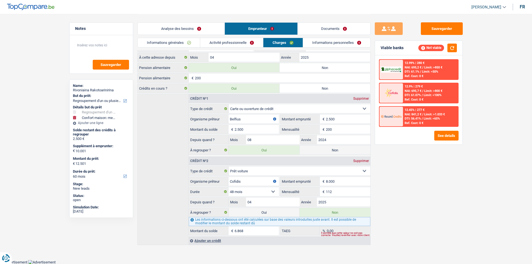
click at [336, 129] on input "200" at bounding box center [348, 129] width 44 height 9
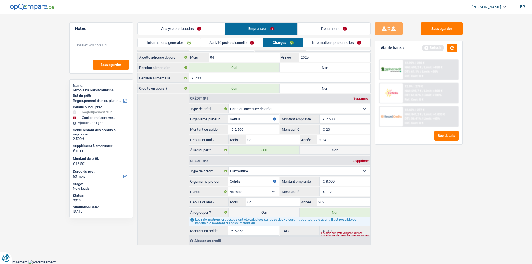
type input "2"
type input "125"
click at [452, 48] on button "button" at bounding box center [452, 48] width 9 height 9
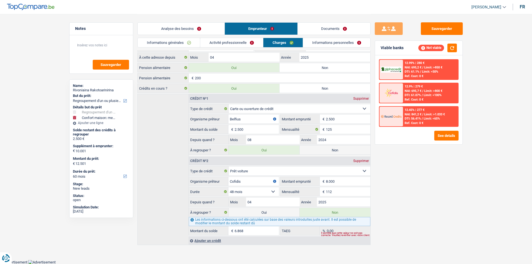
click at [329, 151] on label "Non" at bounding box center [335, 150] width 71 height 9
click at [329, 151] on input "Non" at bounding box center [335, 150] width 71 height 9
radio input "true"
select select "household"
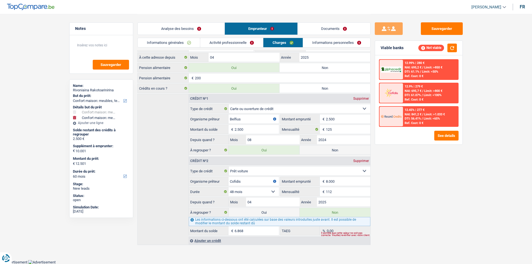
radio input "false"
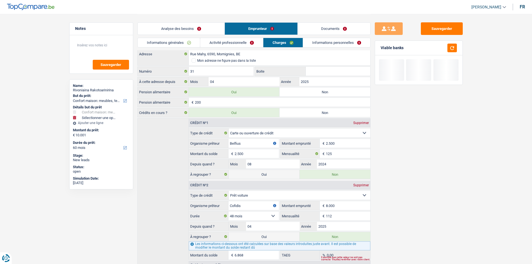
scroll to position [0, 0]
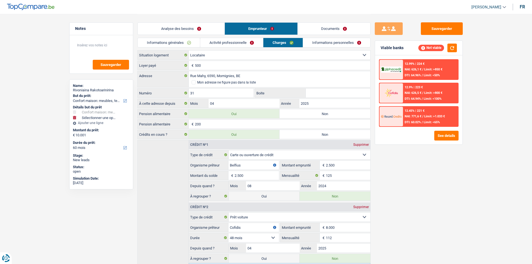
click at [190, 27] on link "Analyse des besoins" at bounding box center [181, 29] width 87 height 12
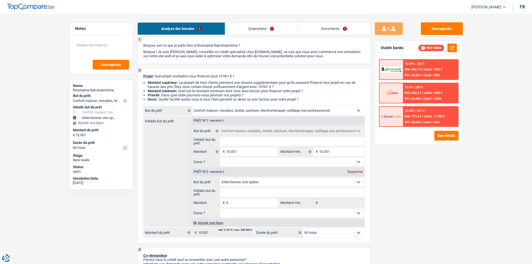
scroll to position [84, 0]
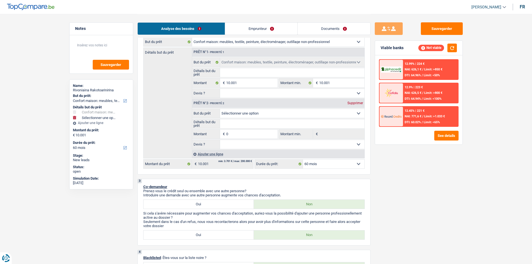
click at [352, 102] on div "Supprimer" at bounding box center [355, 102] width 18 height 3
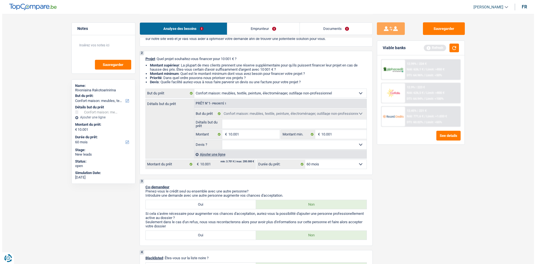
scroll to position [28, 0]
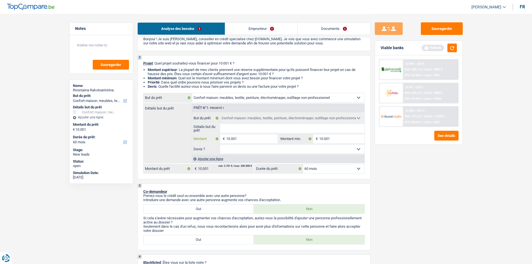
click at [243, 138] on input "10.001" at bounding box center [251, 138] width 51 height 9
type input "1.000"
type input "100"
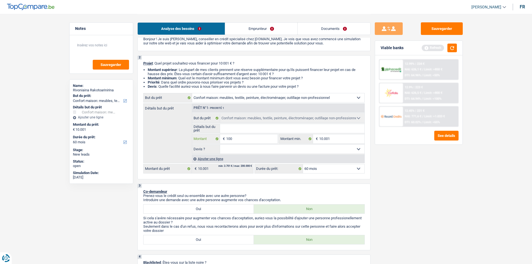
type input "10"
type input "1"
type input "8"
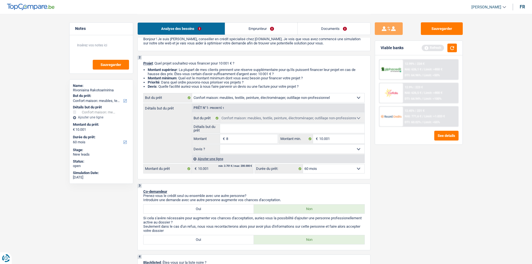
type input "8"
type input "80"
type input "800"
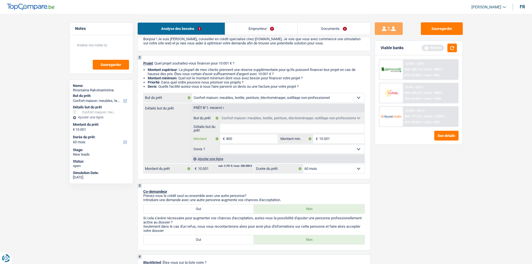
type input "8.000"
select select "48"
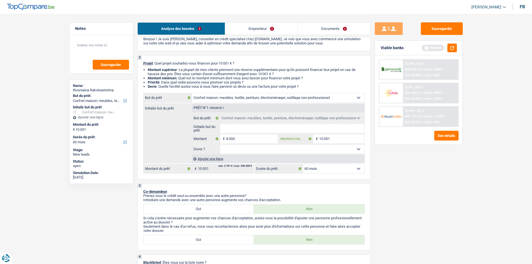
select select "48"
type input "8.000"
click at [350, 142] on input "10.001" at bounding box center [341, 138] width 45 height 9
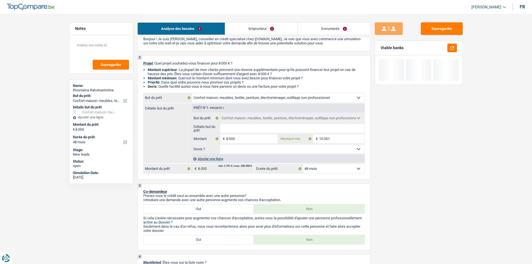
type input "1.000"
type input "100"
type input "10"
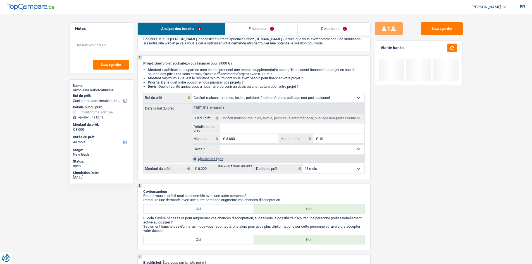
type input "10"
type input "1"
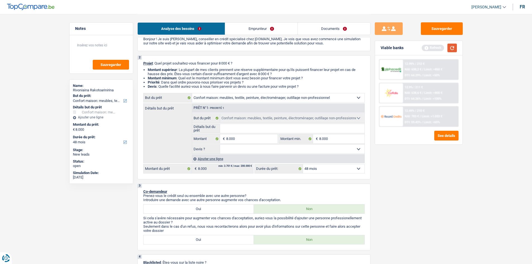
click at [449, 48] on button "button" at bounding box center [452, 48] width 9 height 9
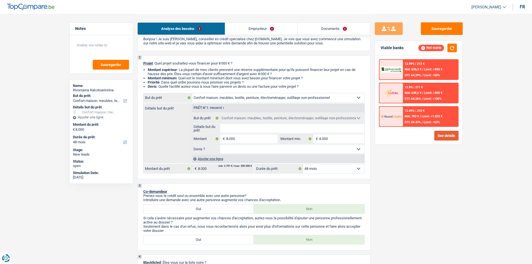
click at [446, 136] on button "See details" at bounding box center [446, 136] width 24 height 10
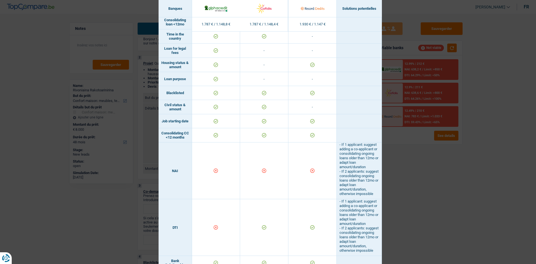
scroll to position [168, 0]
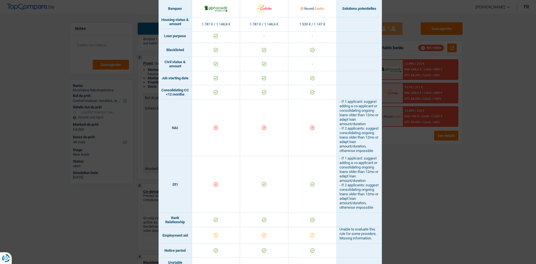
click at [403, 163] on div "Banks conditions × Banques Solutions potentielles Revenus / Charges 1.787 € / 1…" at bounding box center [268, 132] width 536 height 264
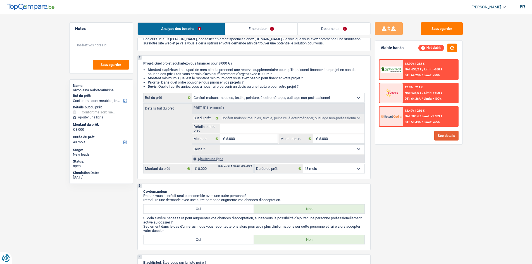
click at [437, 139] on button "See details" at bounding box center [446, 136] width 24 height 10
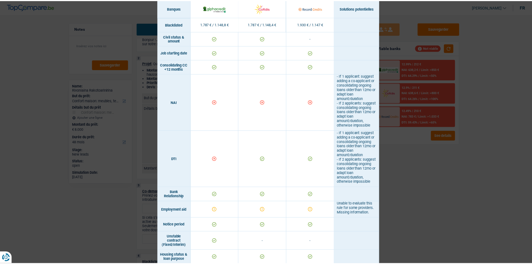
scroll to position [196, 0]
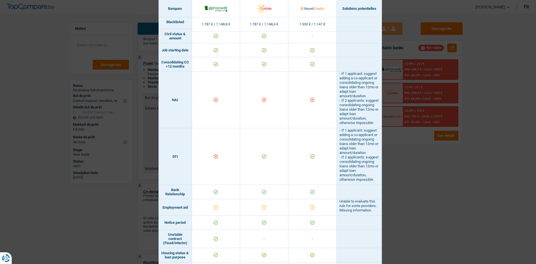
click at [389, 138] on div "Banks conditions × Banques Solutions potentielles Revenus / Charges 1.787 € / 1…" at bounding box center [268, 132] width 536 height 264
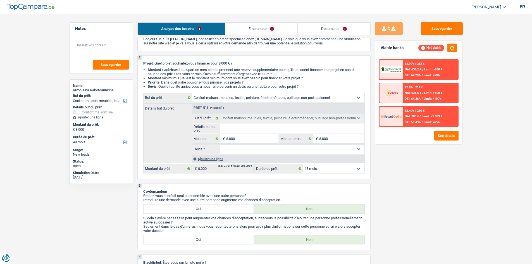
click at [328, 165] on select "12 mois 18 mois 24 mois 30 mois 36 mois 42 mois 48 mois Sélectionner une option" at bounding box center [333, 168] width 61 height 9
click at [333, 169] on select "12 mois 18 mois 24 mois 30 mois 36 mois 42 mois 48 mois Sélectionner une option" at bounding box center [333, 168] width 61 height 9
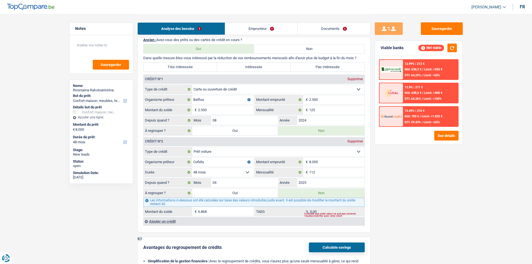
scroll to position [447, 0]
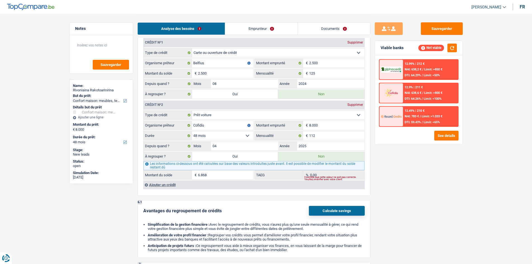
click at [257, 94] on label "Oui" at bounding box center [235, 94] width 86 height 9
click at [257, 94] on input "Oui" at bounding box center [235, 94] width 86 height 9
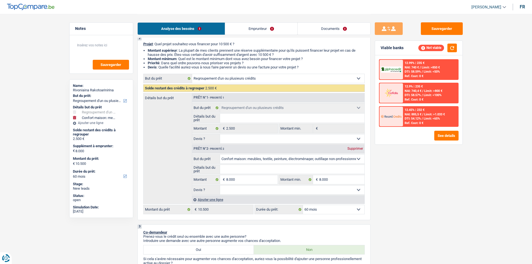
scroll to position [56, 0]
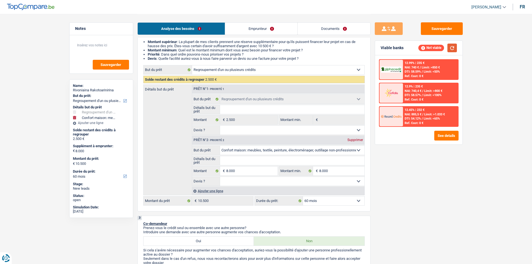
click at [449, 49] on button "button" at bounding box center [452, 48] width 9 height 9
click at [356, 141] on div "Supprimer" at bounding box center [355, 139] width 18 height 3
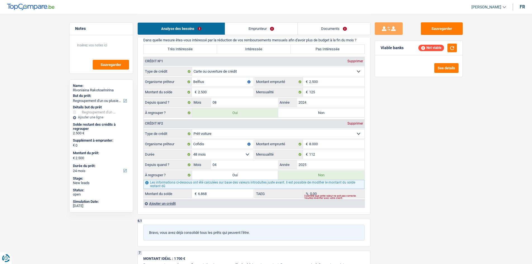
scroll to position [447, 0]
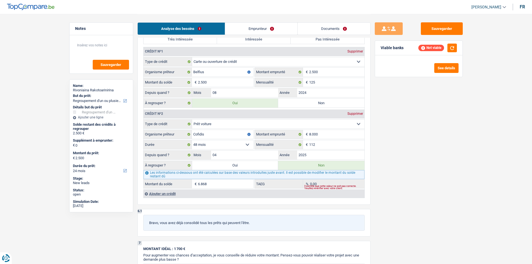
click at [232, 166] on label "Oui" at bounding box center [235, 165] width 86 height 9
click at [232, 166] on input "Oui" at bounding box center [235, 165] width 86 height 9
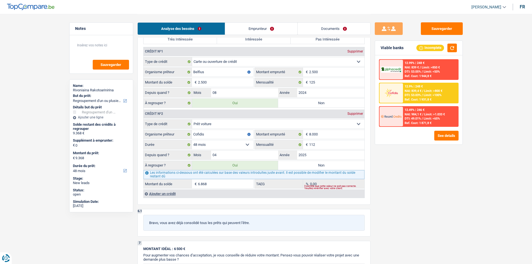
click at [412, 91] on span "NAI: 839,4 €" at bounding box center [413, 91] width 17 height 4
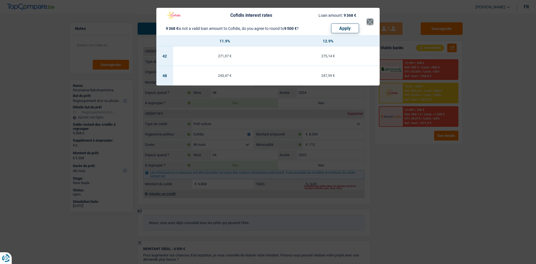
click at [371, 24] on button "×" at bounding box center [370, 22] width 6 height 6
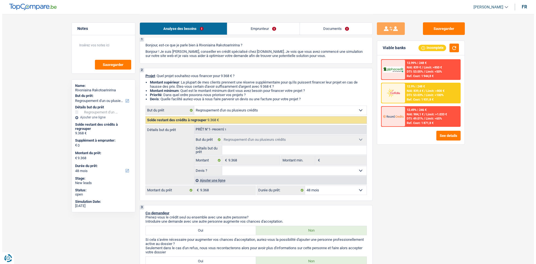
scroll to position [28, 0]
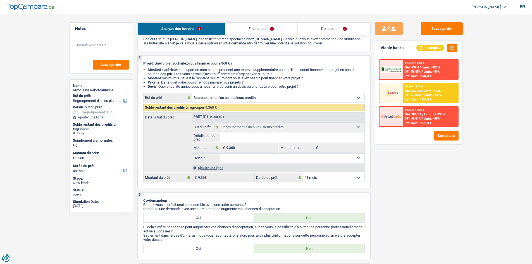
click at [428, 88] on div "12.9% | 248 € NAI: 839,4 € / Limit: >800 € DTI: 53.03% / Limit: <100% Ref. Cost…" at bounding box center [430, 93] width 55 height 20
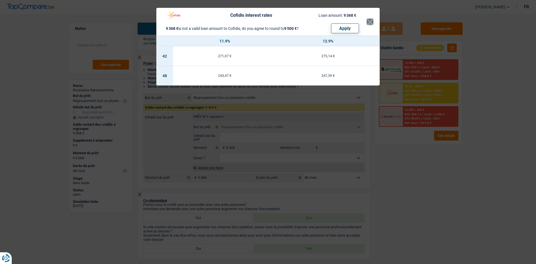
click at [369, 19] on button "×" at bounding box center [370, 22] width 6 height 6
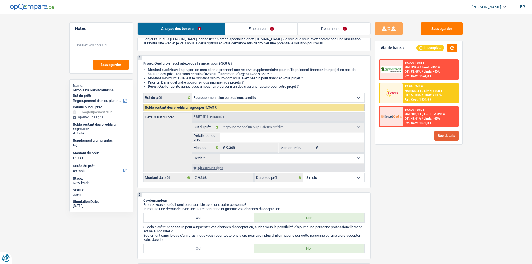
click at [441, 137] on button "See details" at bounding box center [446, 136] width 24 height 10
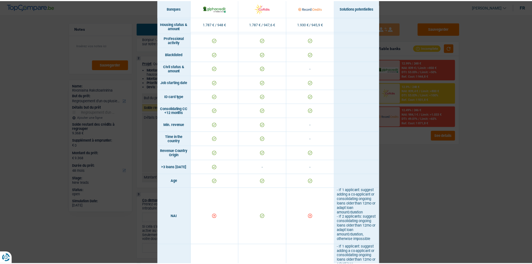
scroll to position [0, 0]
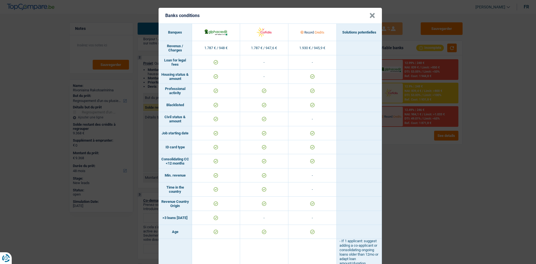
click at [370, 13] on button "×" at bounding box center [373, 16] width 6 height 6
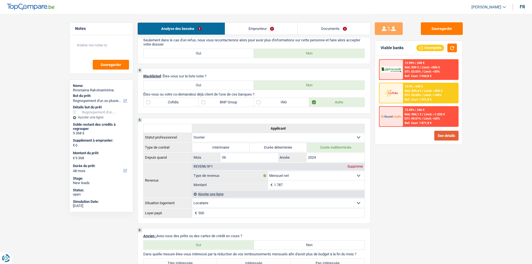
scroll to position [56, 0]
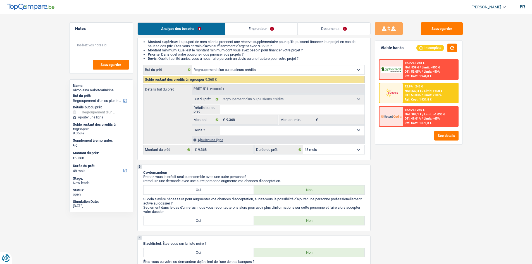
click at [409, 87] on div "12.9% | 248 €" at bounding box center [414, 87] width 18 height 4
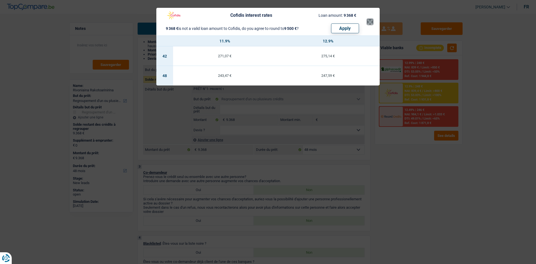
click at [368, 22] on button "×" at bounding box center [370, 22] width 6 height 6
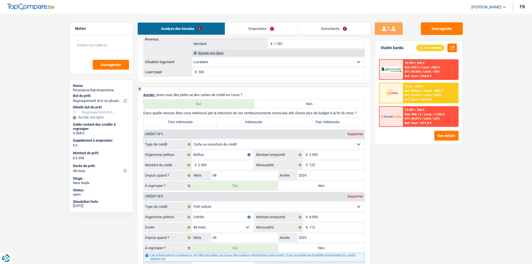
click at [192, 120] on label "Très Intéressée" at bounding box center [181, 122] width 74 height 9
click at [192, 120] on input "Très Intéressée" at bounding box center [181, 122] width 74 height 9
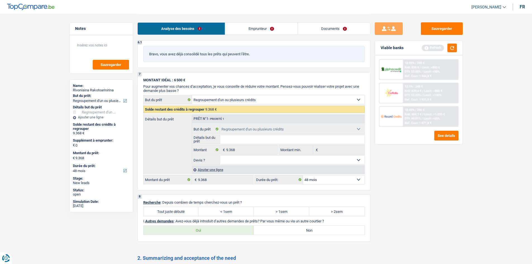
scroll to position [727, 0]
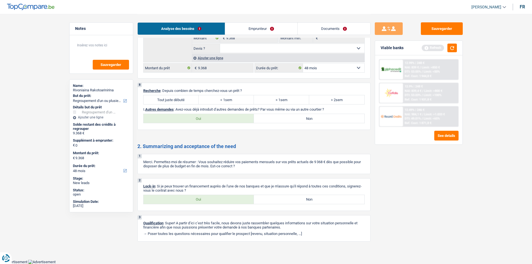
click at [184, 100] on label "Tout juste débuté" at bounding box center [171, 99] width 55 height 9
click at [184, 100] on input "Tout juste débuté" at bounding box center [171, 99] width 55 height 9
click at [281, 116] on label "Non" at bounding box center [309, 118] width 111 height 9
click at [281, 116] on input "Non" at bounding box center [309, 118] width 111 height 9
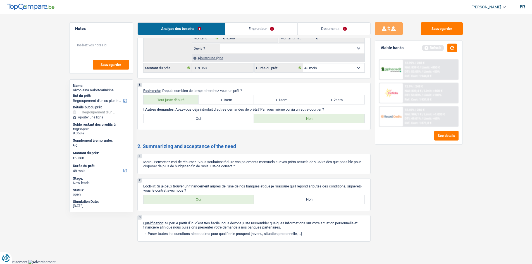
click at [206, 200] on label "Oui" at bounding box center [199, 199] width 111 height 9
click at [206, 200] on input "Oui" at bounding box center [199, 199] width 111 height 9
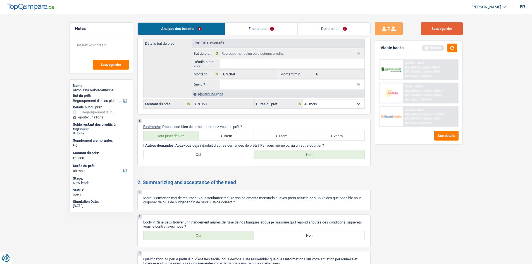
scroll to position [644, 0]
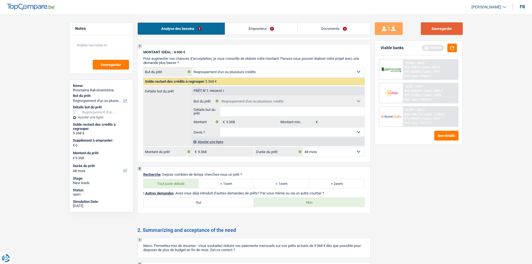
click at [458, 31] on button "Sauvegarder" at bounding box center [442, 28] width 42 height 13
click at [91, 44] on textarea at bounding box center [101, 47] width 56 height 17
drag, startPoint x: 114, startPoint y: 45, endPoint x: 76, endPoint y: 45, distance: 37.7
click at [76, 45] on textarea "- En train de se séparer" at bounding box center [101, 47] width 56 height 17
click at [112, 66] on span "Sauvegarder" at bounding box center [111, 65] width 21 height 4
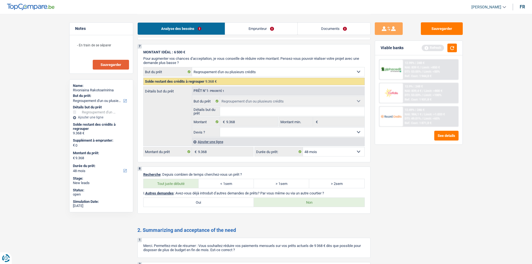
click at [116, 64] on span "Sauvegarder" at bounding box center [111, 65] width 21 height 4
click at [454, 49] on button "button" at bounding box center [452, 48] width 9 height 9
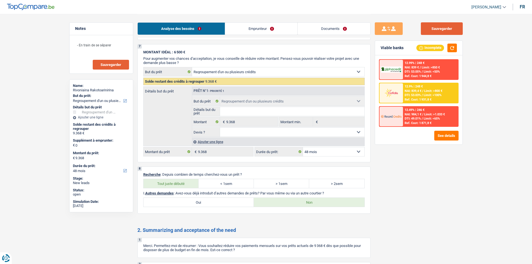
click at [445, 27] on button "Sauvegarder" at bounding box center [442, 28] width 42 height 13
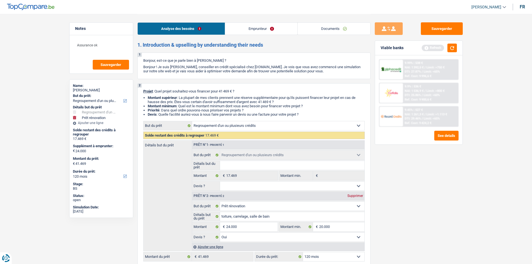
select select "refinancing"
select select "renovation"
select select "120"
select select "refinancing"
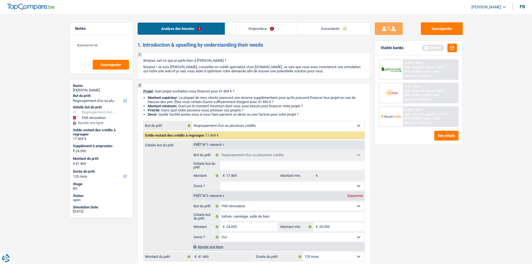
select select "refinancing"
select select "renovation"
select select "yes"
select select "120"
select select "unemployed"
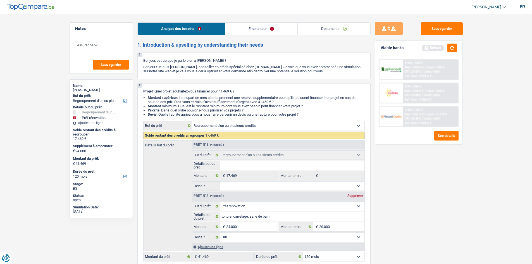
select select "familyAllowances"
select select "unemployment"
select select "ownerWithoutMortgage"
select select "carLoan"
select select "60"
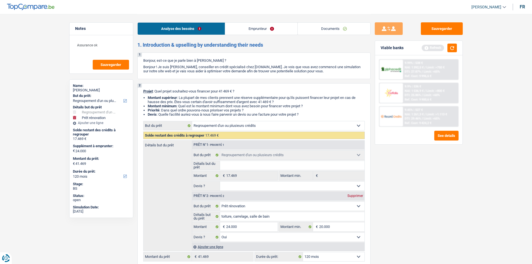
select select "personalLoan"
select select "familyEvent"
select select "60"
select select "refinancing"
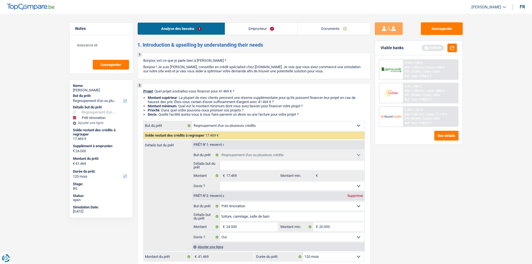
select select "renovation"
select select "yes"
select select "120"
click at [261, 32] on link "Emprunteur" at bounding box center [261, 29] width 72 height 12
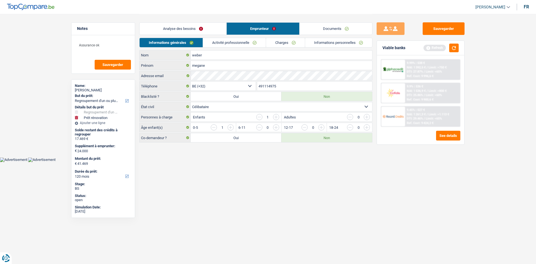
click at [237, 41] on link "Activité professionnelle" at bounding box center [234, 42] width 63 height 9
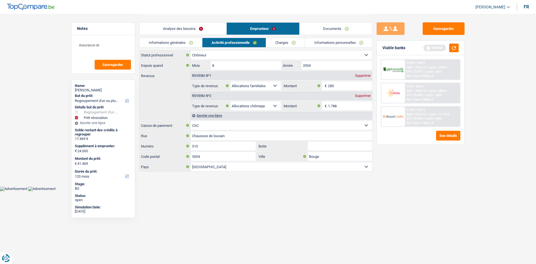
click at [275, 41] on link "Charges" at bounding box center [285, 42] width 39 height 9
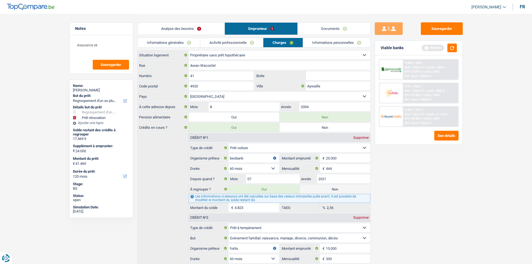
click at [245, 42] on link "Activité professionnelle" at bounding box center [231, 42] width 63 height 9
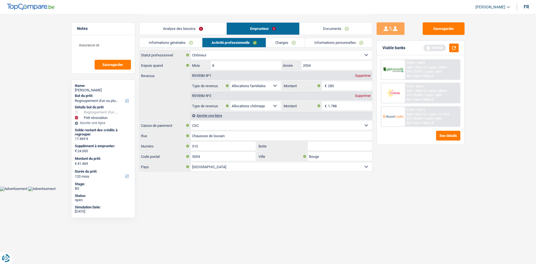
click at [283, 44] on link "Charges" at bounding box center [285, 42] width 39 height 9
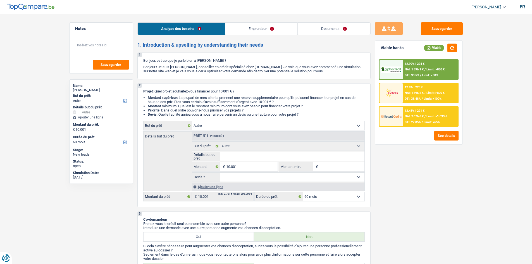
select select "other"
select select "60"
select select "other"
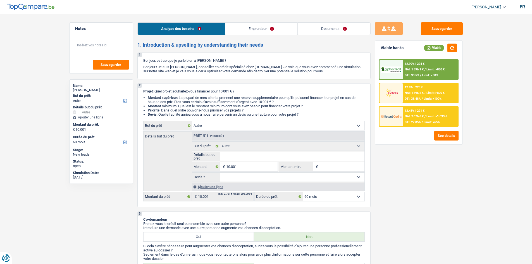
select select "60"
select select "worker"
select select "netSalary"
select select "rents"
select select "other"
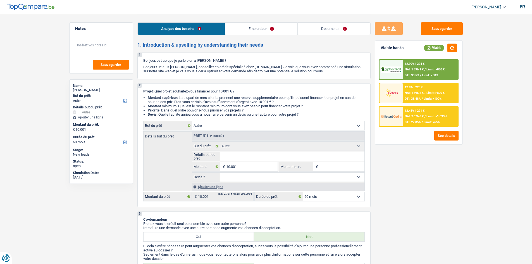
select select "other"
select select "60"
click at [261, 130] on select "Confort maison: meubles, textile, peinture, électroménager, outillage non-profe…" at bounding box center [278, 125] width 172 height 9
select select "car"
click at [192, 121] on select "Confort maison: meubles, textile, peinture, électroménager, outillage non-profe…" at bounding box center [278, 125] width 172 height 9
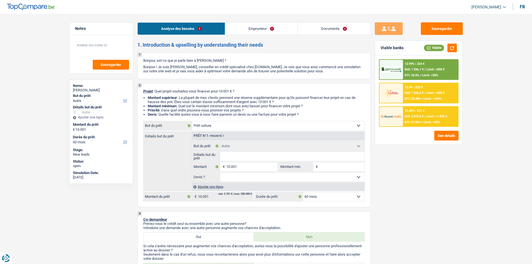
select select "car"
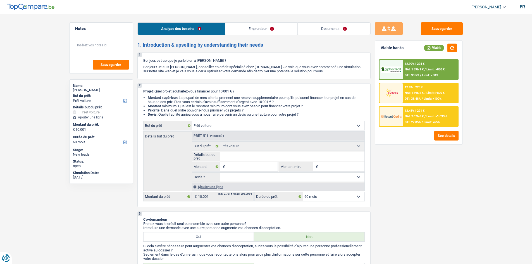
select select "other"
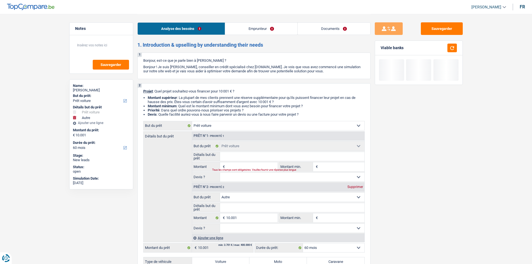
click at [362, 186] on div "Supprimer" at bounding box center [355, 186] width 18 height 3
type input "0"
select select
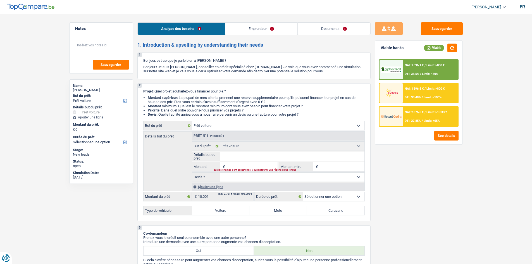
click at [264, 156] on input "Détails but du prêt" at bounding box center [292, 156] width 144 height 9
click at [258, 165] on input "Montant" at bounding box center [251, 166] width 51 height 9
type input "1"
type input "10"
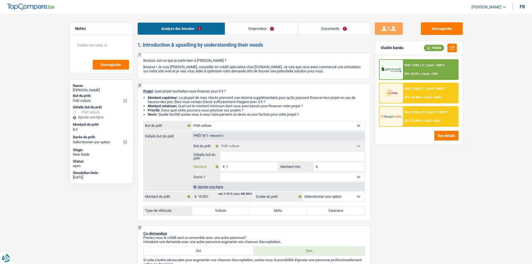
type input "10"
type input "100"
type input "1.001"
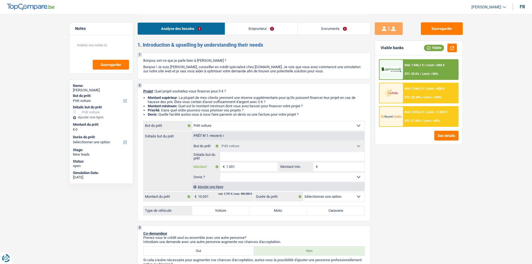
type input "100"
type input "1.000"
type input "10.001"
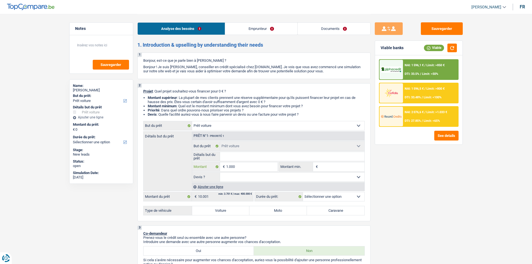
type input "10.001"
select select "60"
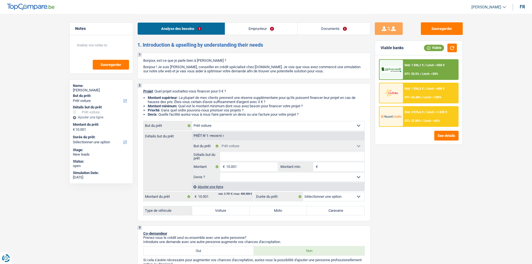
select select "60"
click at [225, 209] on label "Voiture" at bounding box center [221, 210] width 58 height 9
click at [225, 209] on input "Voiture" at bounding box center [221, 210] width 58 height 9
radio input "true"
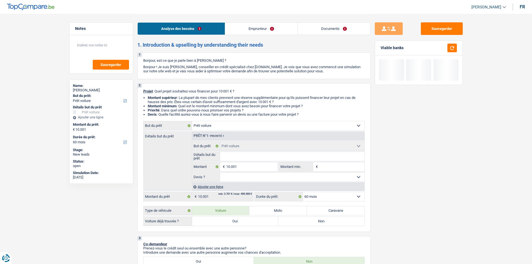
click at [245, 157] on input "Détails but du prêt" at bounding box center [292, 156] width 144 height 9
type input "B"
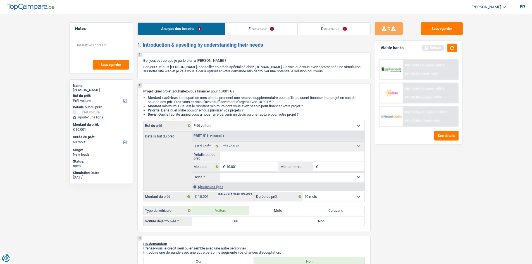
type input "V"
type input "Vo"
type input "Voi"
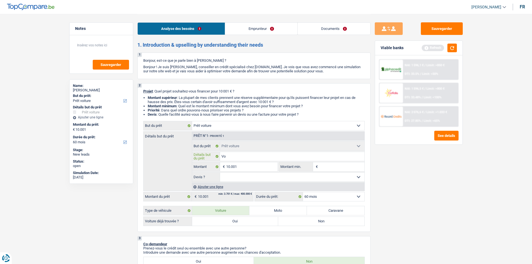
type input "Voi"
type input "Voit"
type input "Voitu"
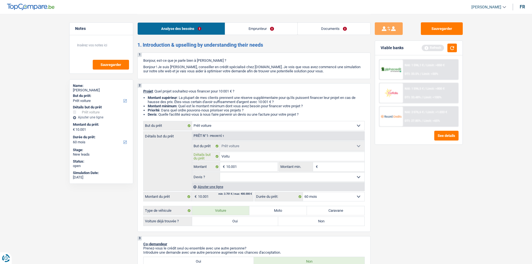
type input "Voitur"
type input "Voiture"
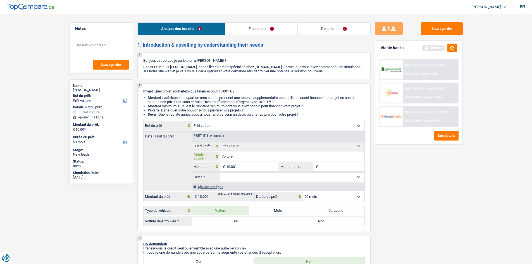
type input "Voiture"
type input "Voiture s"
type input "Voiture st"
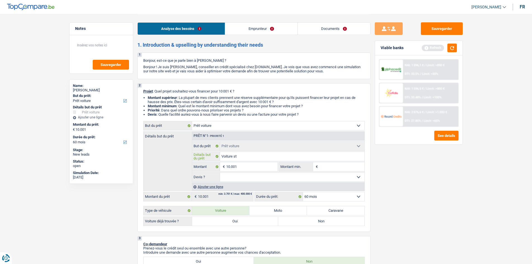
type input "Voiture sty"
type input "Voiture styl"
type input "Voiture style"
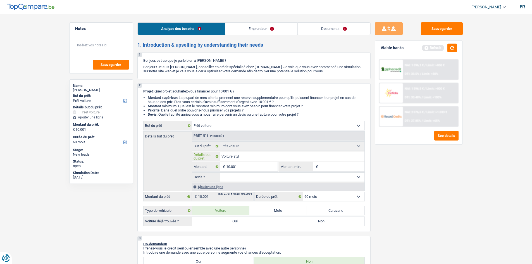
type input "Voiture style"
type input "Voiture style br"
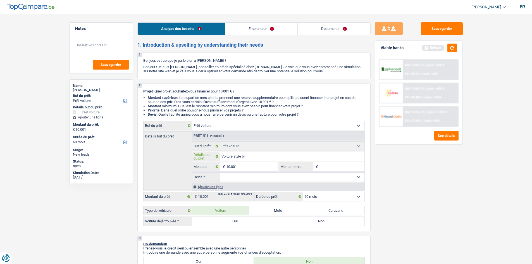
type input "Voiture style bre"
type input "Voiture style brea"
type input "Voiture style break"
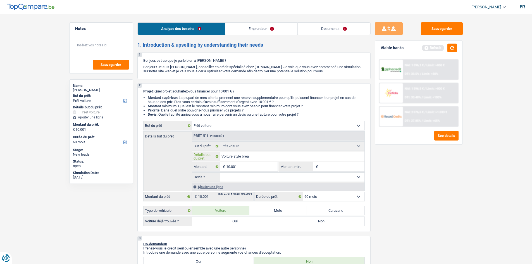
type input "Voiture style break"
click at [318, 219] on label "Non" at bounding box center [321, 221] width 86 height 9
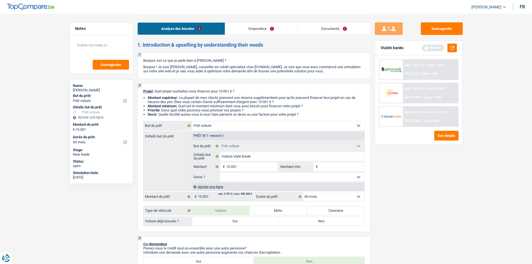
click at [318, 219] on input "Non" at bounding box center [321, 221] width 86 height 9
radio input "true"
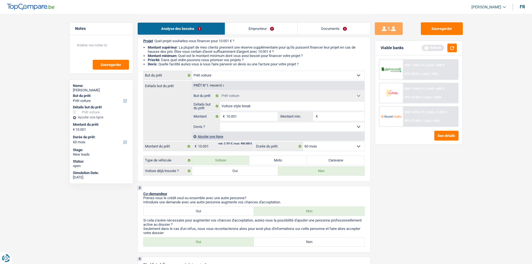
scroll to position [56, 0]
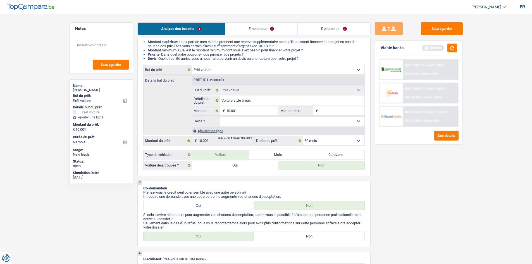
click at [336, 111] on input "Montant min." at bounding box center [341, 110] width 45 height 9
type input "1"
type input "10"
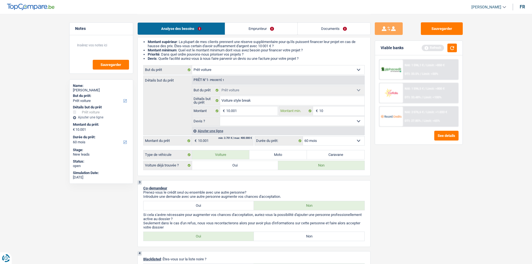
type input "100"
type input "1.000"
type input "10.001"
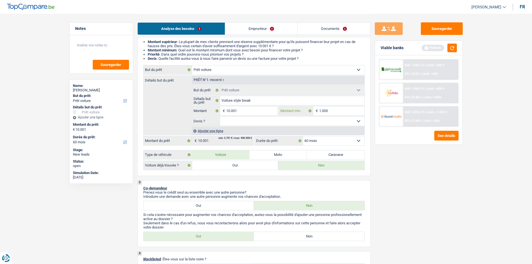
type input "10.001"
click at [327, 120] on select "Oui Non Non répondu Sélectionner une option" at bounding box center [292, 121] width 144 height 9
select select "false"
click at [220, 117] on select "Oui Non Non répondu Sélectionner une option" at bounding box center [292, 121] width 144 height 9
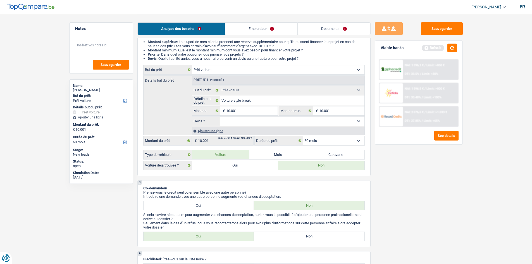
select select "false"
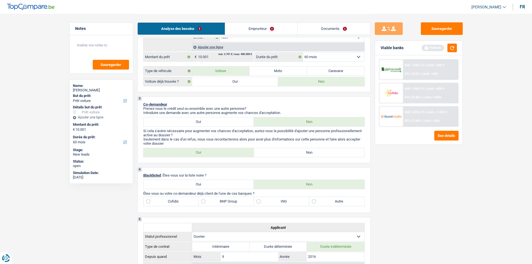
scroll to position [168, 0]
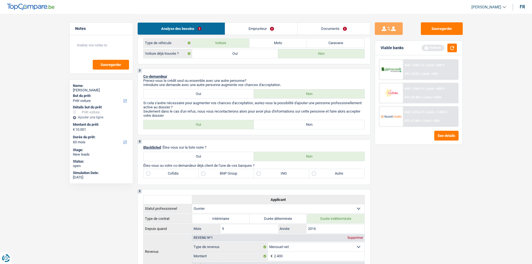
click at [272, 125] on label "Non" at bounding box center [309, 124] width 111 height 9
click at [272, 125] on input "Non" at bounding box center [309, 124] width 111 height 9
radio input "true"
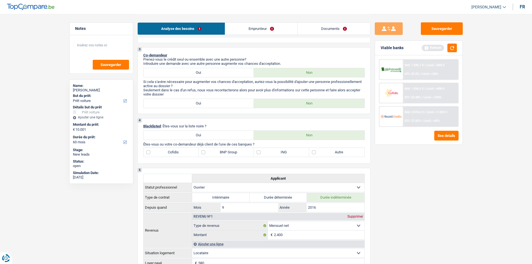
scroll to position [223, 0]
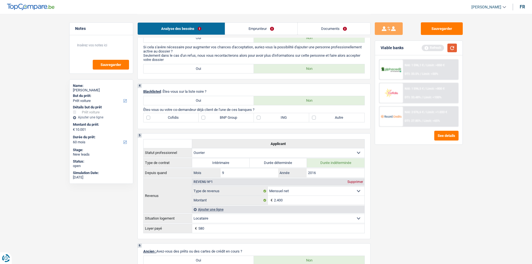
click at [454, 49] on button "button" at bounding box center [452, 48] width 9 height 9
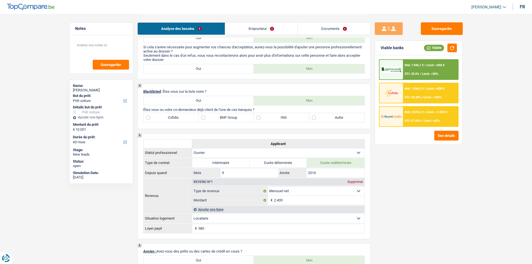
click at [313, 118] on label "Autre" at bounding box center [336, 117] width 55 height 9
click at [313, 118] on input "Autre" at bounding box center [336, 117] width 55 height 9
checkbox input "true"
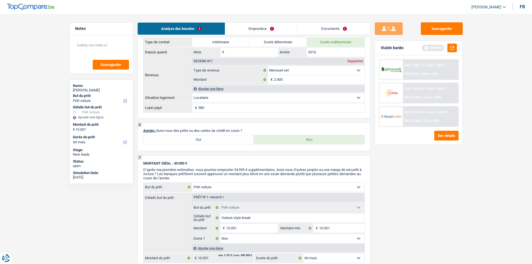
scroll to position [335, 0]
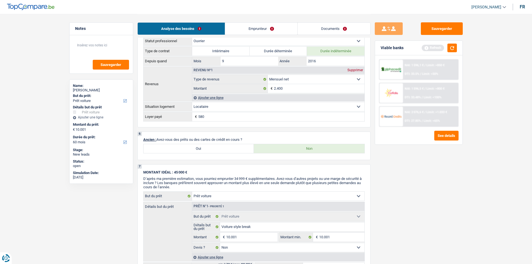
click at [290, 27] on link "Emprunteur" at bounding box center [261, 29] width 72 height 12
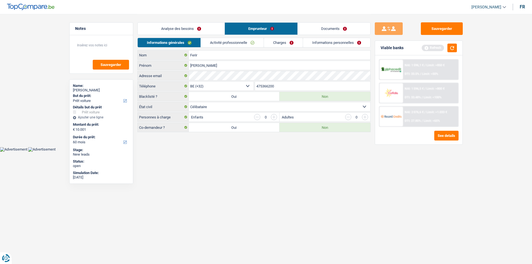
scroll to position [0, 0]
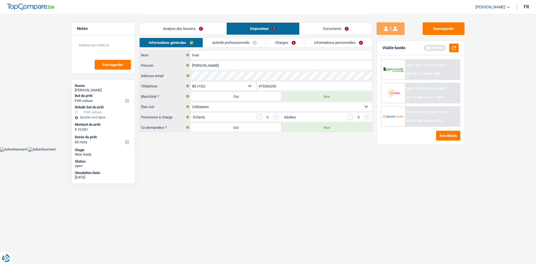
click at [278, 44] on link "Charges" at bounding box center [285, 42] width 39 height 9
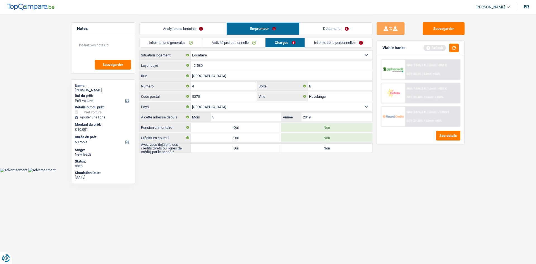
click at [297, 148] on label "Non" at bounding box center [327, 148] width 91 height 9
click at [297, 148] on input "Non" at bounding box center [327, 148] width 91 height 9
radio input "true"
click at [230, 41] on link "Activité professionnelle" at bounding box center [234, 42] width 63 height 9
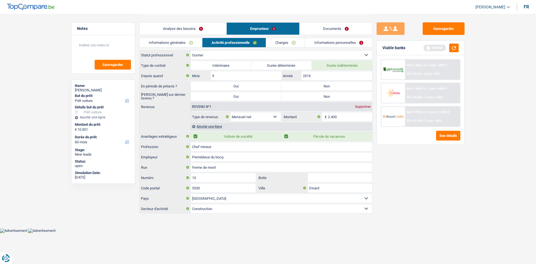
click at [323, 85] on label "Non" at bounding box center [327, 86] width 91 height 9
click at [323, 85] on input "Non" at bounding box center [327, 86] width 91 height 9
radio input "true"
click at [313, 94] on label "Non" at bounding box center [327, 96] width 91 height 9
click at [313, 94] on input "Non" at bounding box center [327, 96] width 91 height 9
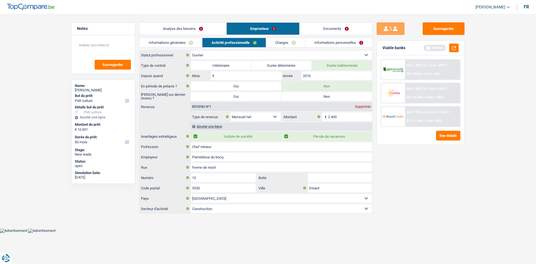
radio input "true"
click at [280, 42] on link "Charges" at bounding box center [285, 42] width 39 height 9
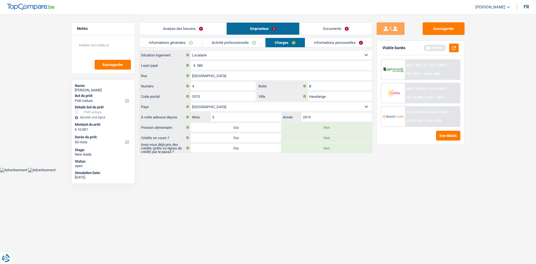
click at [242, 45] on link "Activité professionnelle" at bounding box center [234, 42] width 63 height 9
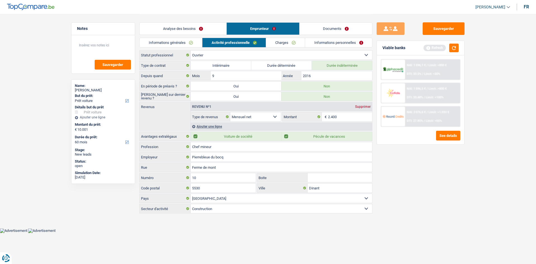
click at [178, 44] on link "Informations générales" at bounding box center [171, 42] width 63 height 9
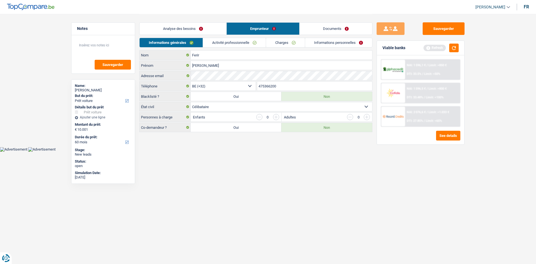
click at [221, 42] on link "Activité professionnelle" at bounding box center [234, 42] width 63 height 9
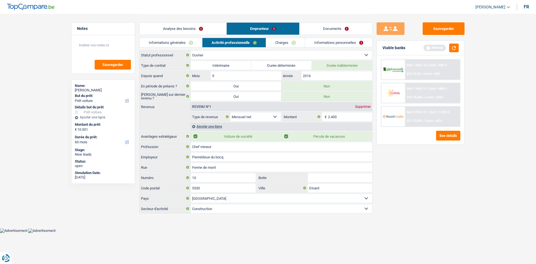
click at [191, 44] on link "Informations générales" at bounding box center [171, 42] width 63 height 9
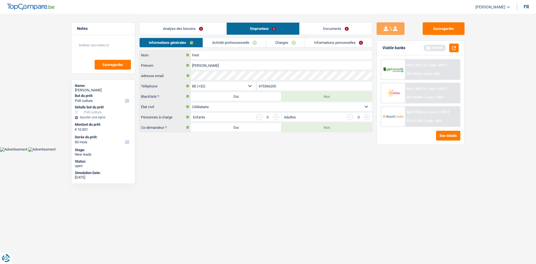
click at [297, 44] on link "Charges" at bounding box center [285, 42] width 39 height 9
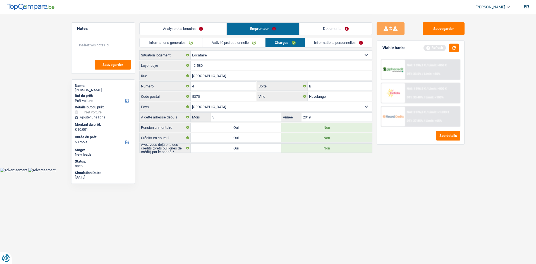
click at [194, 44] on link "Informations générales" at bounding box center [171, 42] width 63 height 9
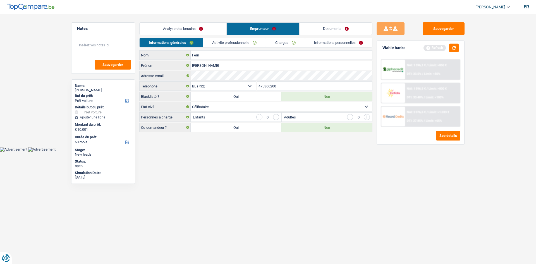
click at [325, 46] on link "Informations personnelles" at bounding box center [338, 42] width 67 height 9
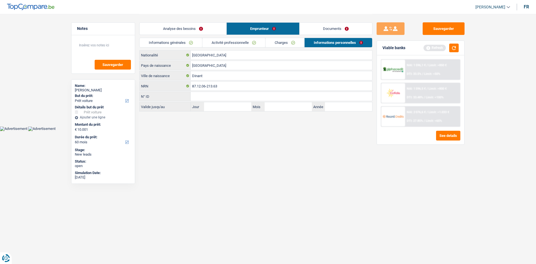
click at [311, 30] on link "Documents" at bounding box center [336, 29] width 73 height 12
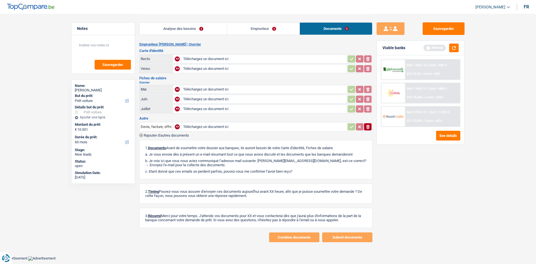
click at [201, 29] on link "Analyse des besoins" at bounding box center [183, 29] width 87 height 12
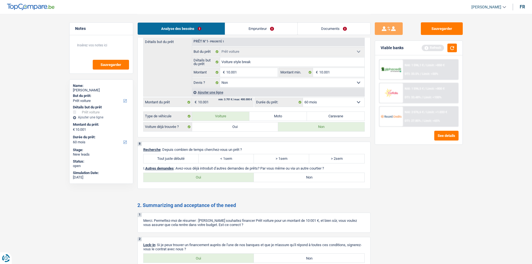
scroll to position [531, 0]
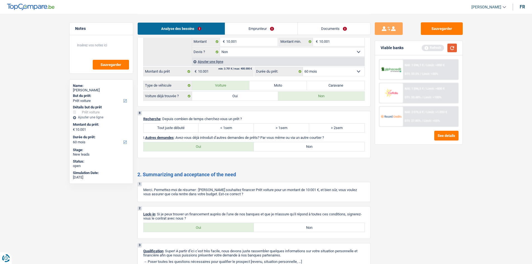
click at [453, 52] on button "button" at bounding box center [452, 48] width 9 height 9
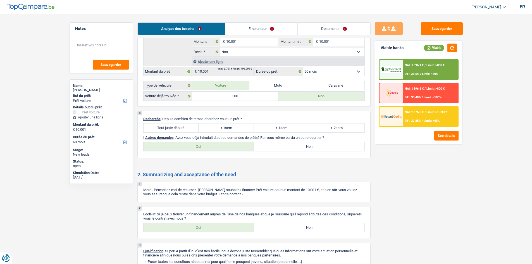
click at [166, 129] on label "Tout juste débuté" at bounding box center [171, 127] width 55 height 9
click at [166, 129] on input "Tout juste débuté" at bounding box center [171, 127] width 55 height 9
radio input "true"
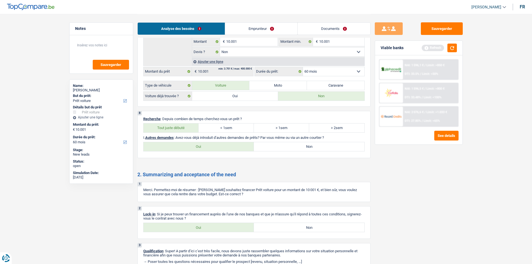
click at [273, 146] on label "Non" at bounding box center [309, 146] width 111 height 9
click at [273, 146] on input "Non" at bounding box center [309, 146] width 111 height 9
radio input "true"
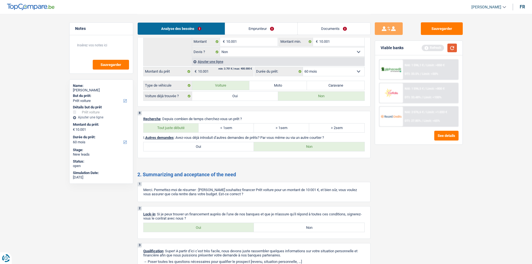
click at [449, 44] on button "button" at bounding box center [452, 48] width 9 height 9
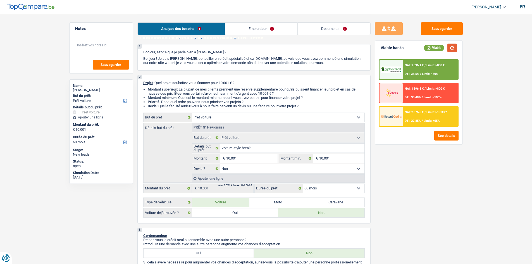
scroll to position [0, 0]
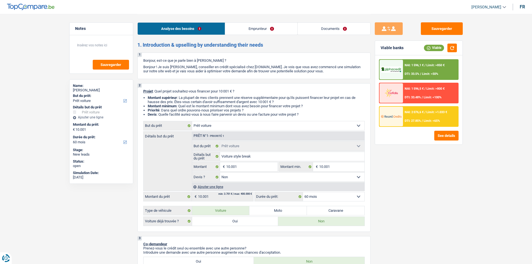
click at [266, 30] on link "Emprunteur" at bounding box center [261, 29] width 72 height 12
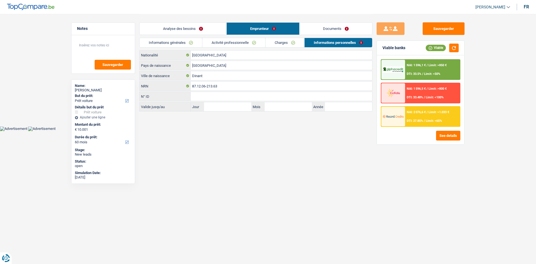
click at [178, 28] on link "Analyse des besoins" at bounding box center [183, 29] width 87 height 12
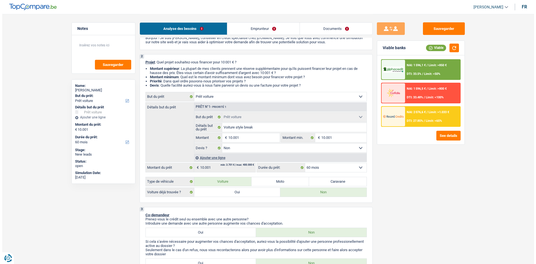
scroll to position [28, 0]
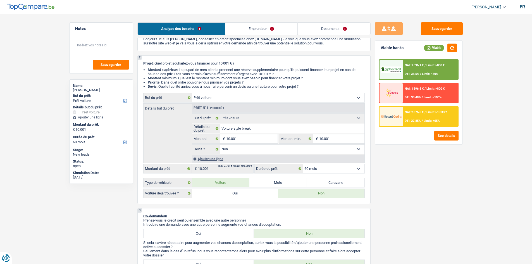
click at [332, 168] on select "12 mois 18 mois 24 mois 30 mois 36 mois 42 mois 48 mois 60 mois Sélectionner un…" at bounding box center [333, 168] width 61 height 9
click at [303, 164] on select "12 mois 18 mois 24 mois 30 mois 36 mois 42 mois 48 mois 60 mois Sélectionner un…" at bounding box center [333, 168] width 61 height 9
click at [418, 115] on div "NAI: 2 076,6 € / Limit: >1.033 € DTI: 27.85% / Limit: <65%" at bounding box center [430, 117] width 55 height 20
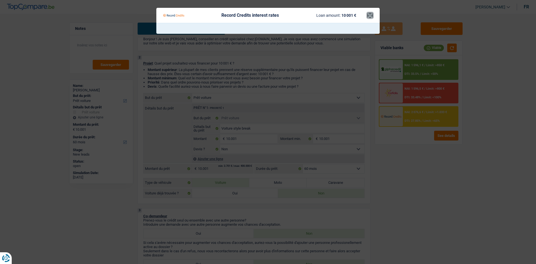
click at [371, 15] on button "×" at bounding box center [370, 16] width 6 height 6
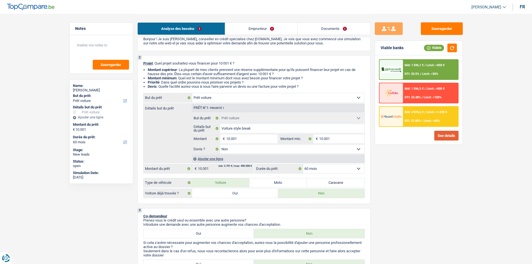
click at [446, 136] on button "See details" at bounding box center [446, 136] width 24 height 10
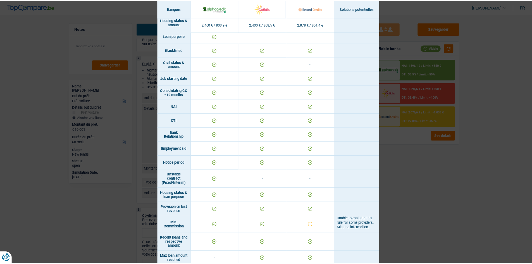
scroll to position [292, 0]
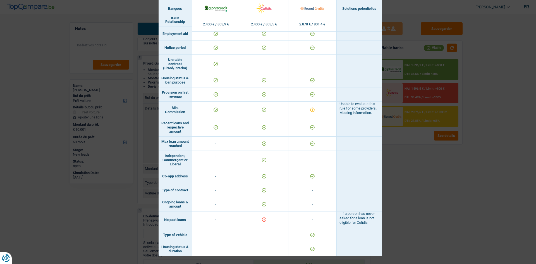
click at [415, 170] on div "Banks conditions × Banques Solutions potentielles Revenus / Charges 2.400 € / 8…" at bounding box center [268, 132] width 536 height 264
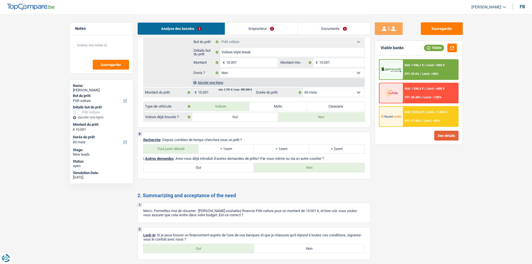
scroll to position [559, 0]
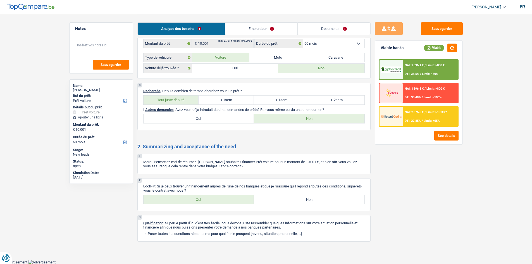
click at [423, 68] on div "NAI: 1 596,1 € / Limit: >850 € DTI: 33.5% / Limit: <50%" at bounding box center [430, 70] width 55 height 20
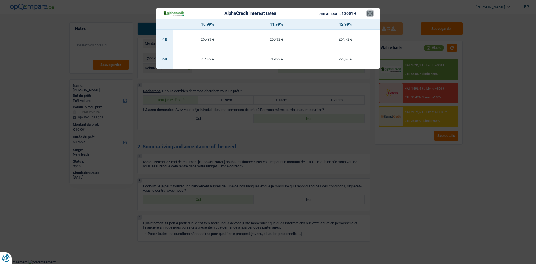
click at [369, 15] on button "×" at bounding box center [370, 14] width 6 height 6
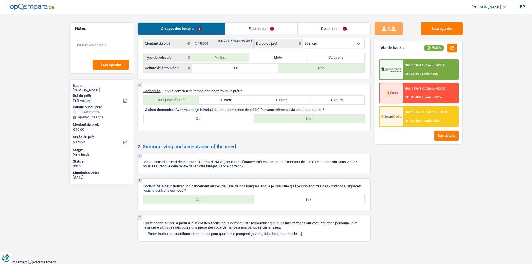
click at [418, 113] on span "NAI: 2 076,6 €" at bounding box center [414, 112] width 19 height 4
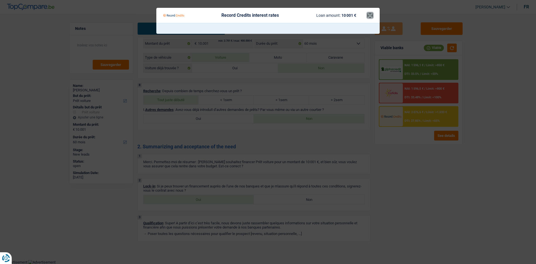
click at [371, 18] on button "×" at bounding box center [370, 16] width 6 height 6
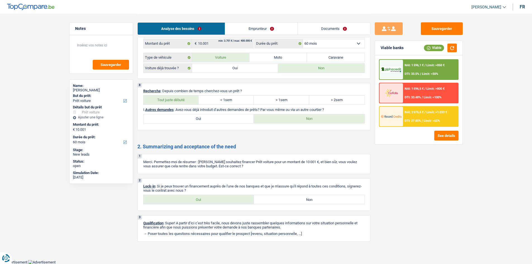
click at [218, 202] on label "Oui" at bounding box center [199, 199] width 111 height 9
click at [218, 202] on input "Oui" at bounding box center [199, 199] width 111 height 9
radio input "true"
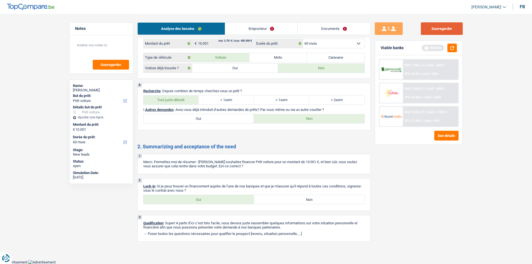
click at [435, 31] on button "Sauvegarder" at bounding box center [442, 28] width 42 height 13
click at [451, 47] on button "button" at bounding box center [452, 48] width 9 height 9
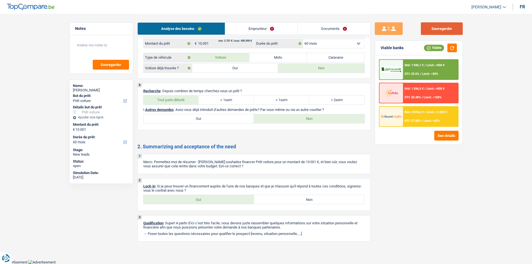
click at [449, 31] on button "Sauvegarder" at bounding box center [442, 28] width 42 height 13
click at [442, 26] on button "Sauvegarder" at bounding box center [442, 28] width 42 height 13
